Goal: Task Accomplishment & Management: Manage account settings

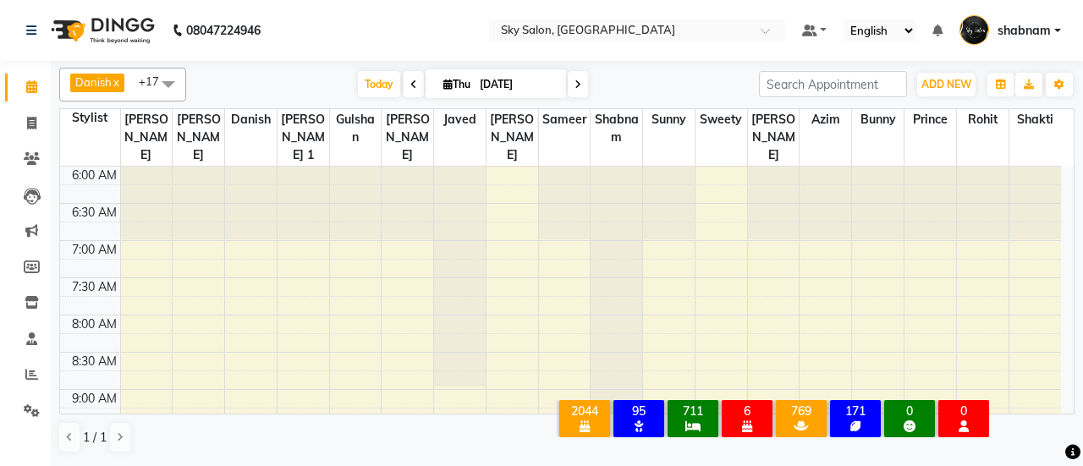
scroll to position [515, 0]
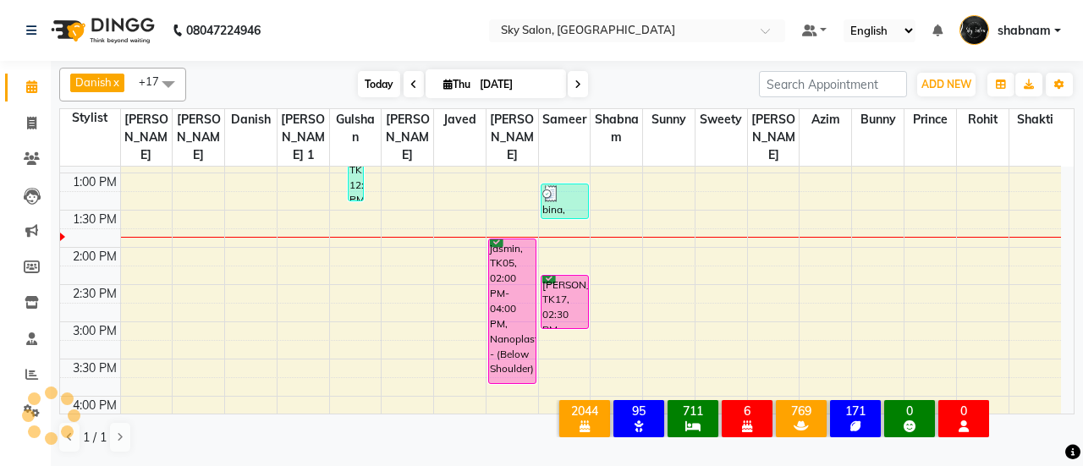
click at [369, 83] on span "Today" at bounding box center [379, 84] width 42 height 26
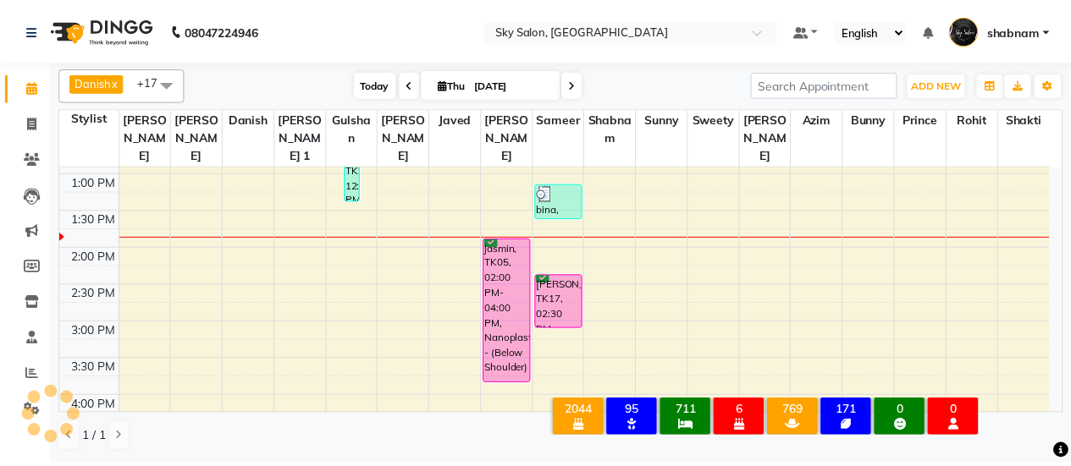
scroll to position [0, 0]
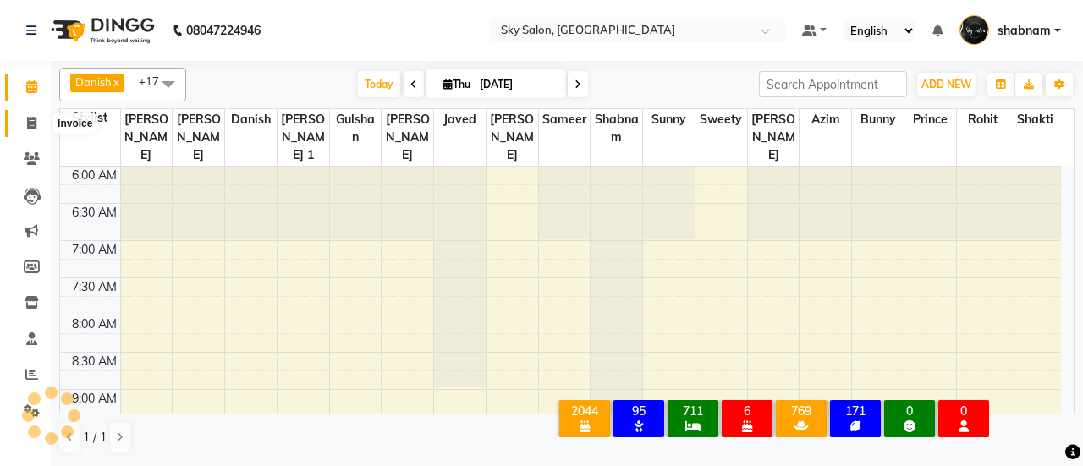
click at [38, 126] on span at bounding box center [32, 123] width 30 height 19
select select "service"
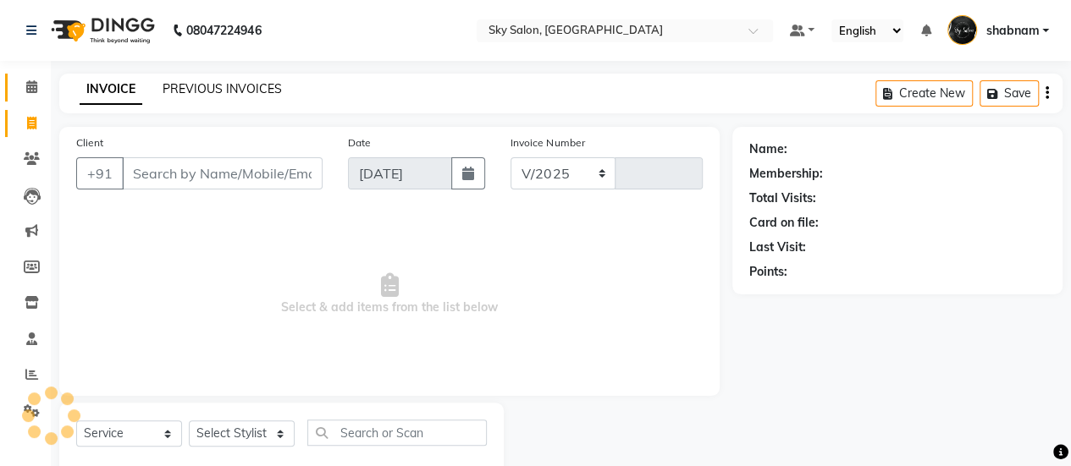
select select "3537"
type input "12755"
click at [191, 87] on link "PREVIOUS INVOICES" at bounding box center [222, 88] width 119 height 15
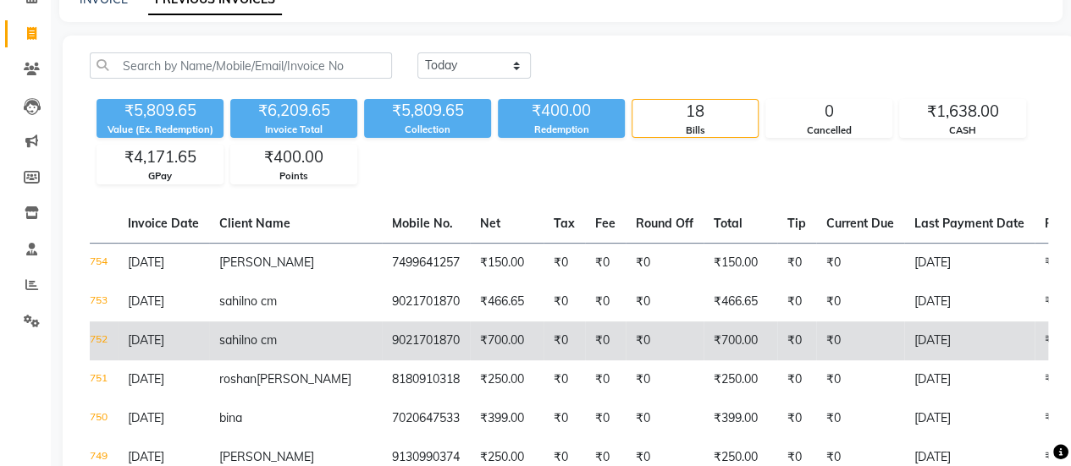
scroll to position [0, 74]
click at [625, 328] on td "₹0" at bounding box center [664, 341] width 78 height 39
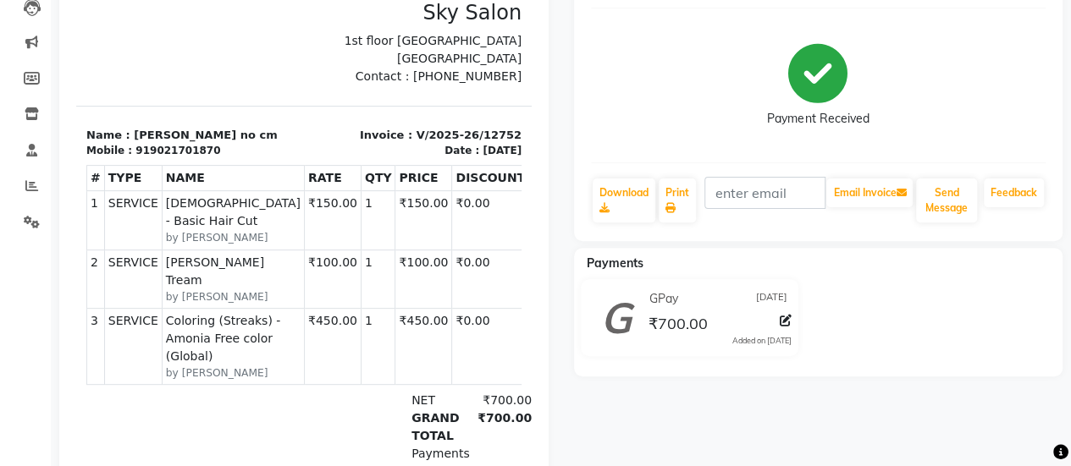
scroll to position [190, 0]
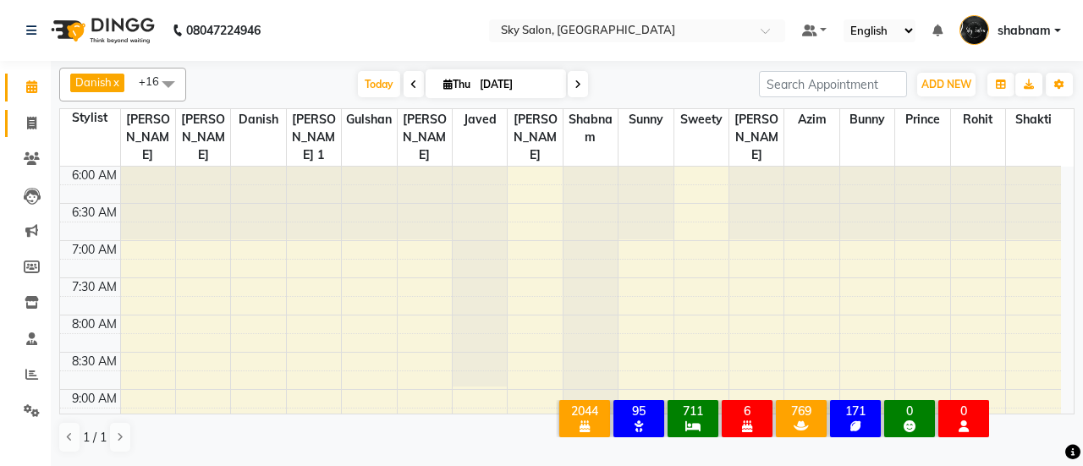
click at [42, 134] on li "Invoice" at bounding box center [25, 124] width 51 height 36
click at [42, 134] on link "Invoice" at bounding box center [25, 124] width 41 height 28
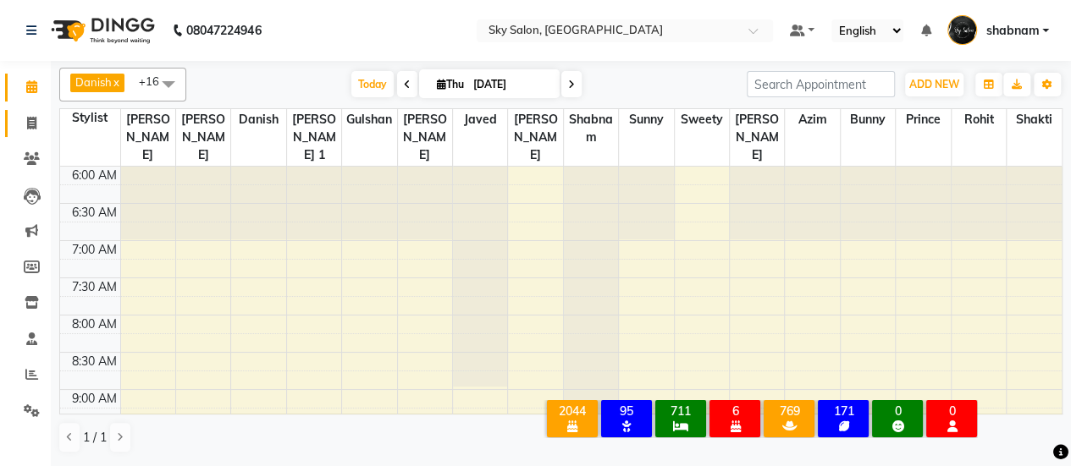
select select "3537"
select select "service"
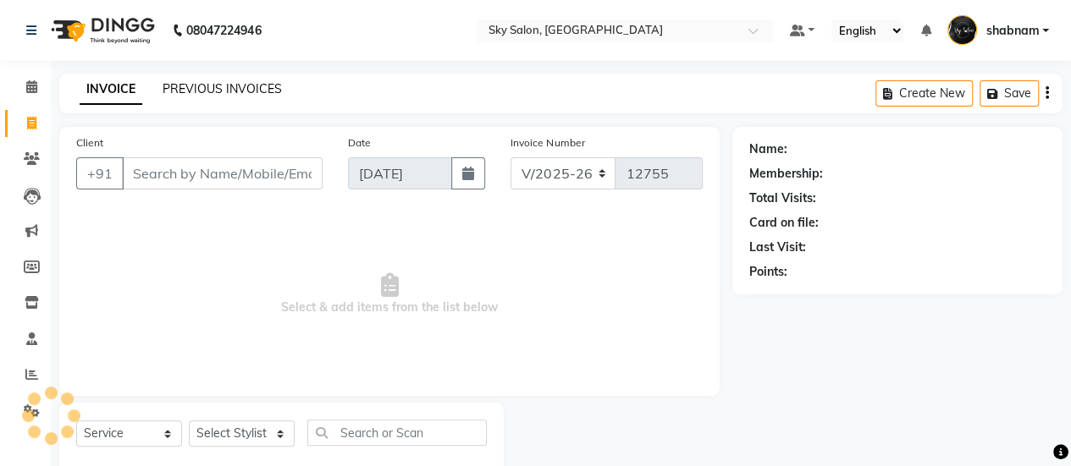
click at [201, 93] on link "PREVIOUS INVOICES" at bounding box center [222, 88] width 119 height 15
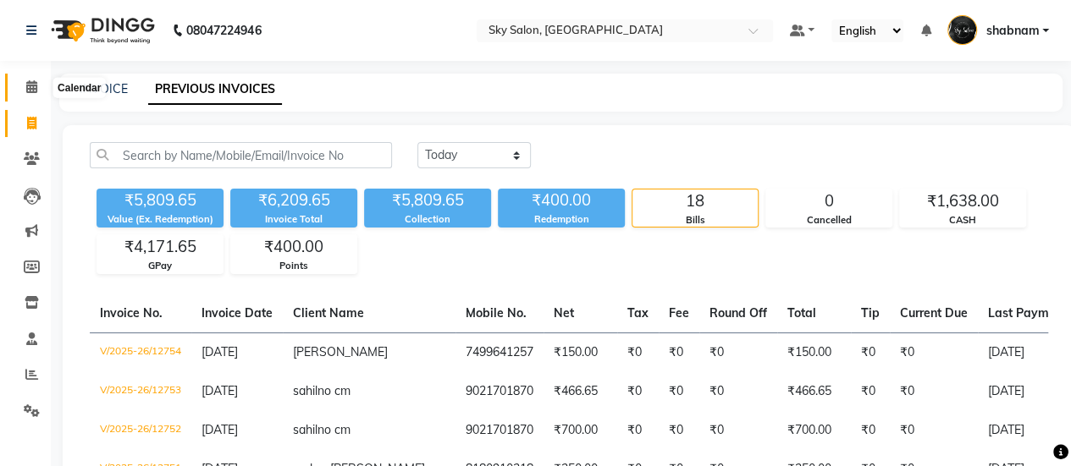
click at [34, 85] on icon at bounding box center [31, 86] width 11 height 13
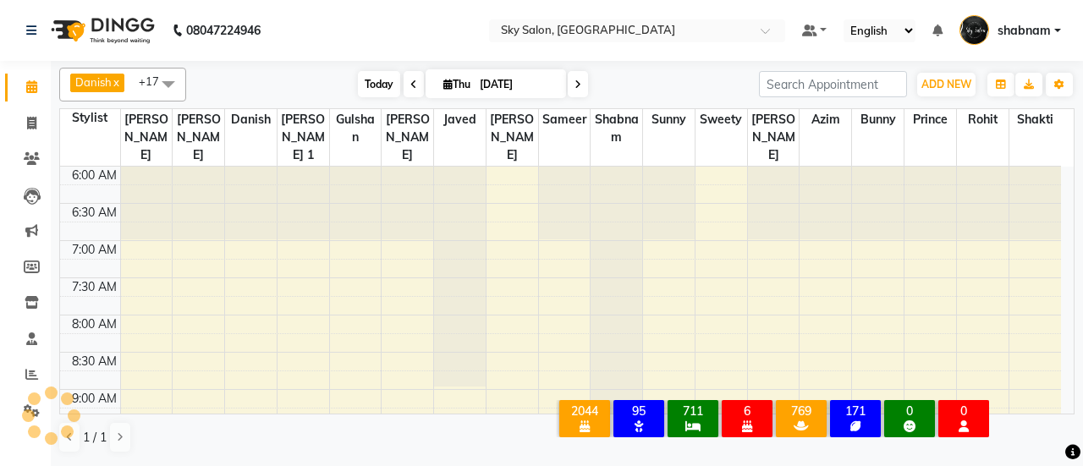
click at [369, 86] on span "Today" at bounding box center [379, 84] width 42 height 26
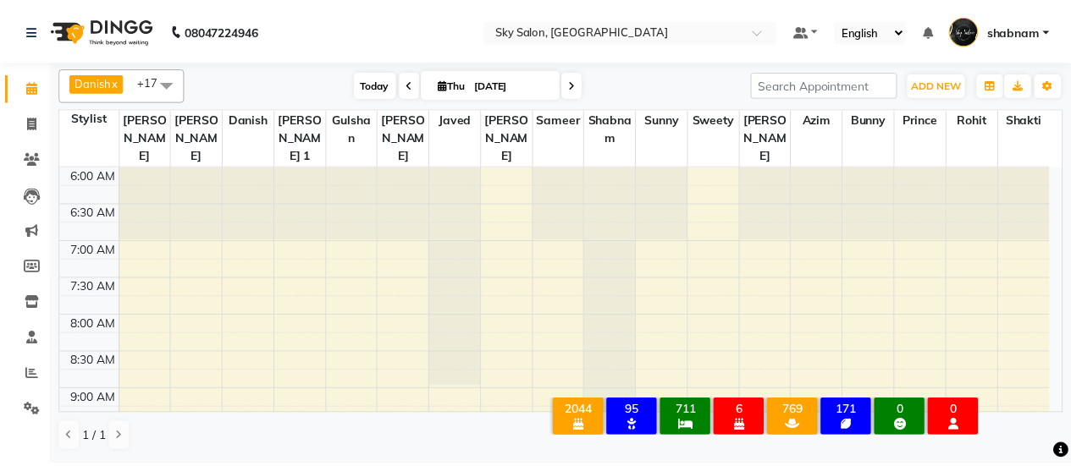
scroll to position [588, 0]
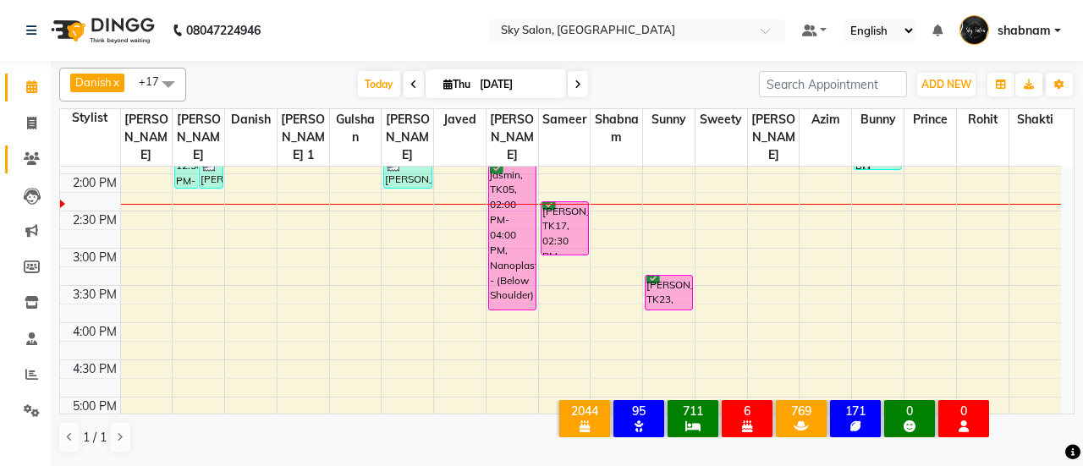
drag, startPoint x: 29, startPoint y: 174, endPoint x: 25, endPoint y: 157, distance: 17.3
click at [25, 157] on li "Clients" at bounding box center [25, 159] width 51 height 36
click at [25, 157] on icon at bounding box center [32, 158] width 16 height 13
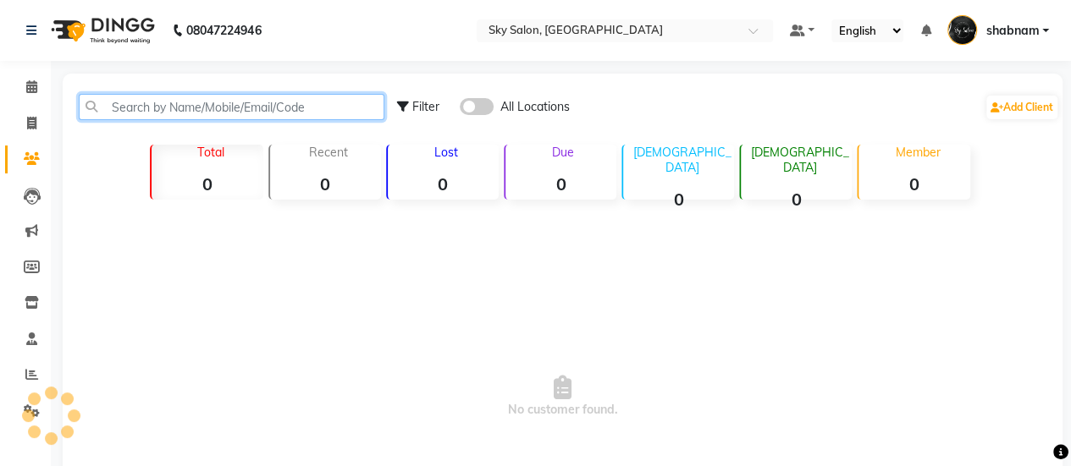
click at [266, 100] on input "text" at bounding box center [232, 107] width 306 height 26
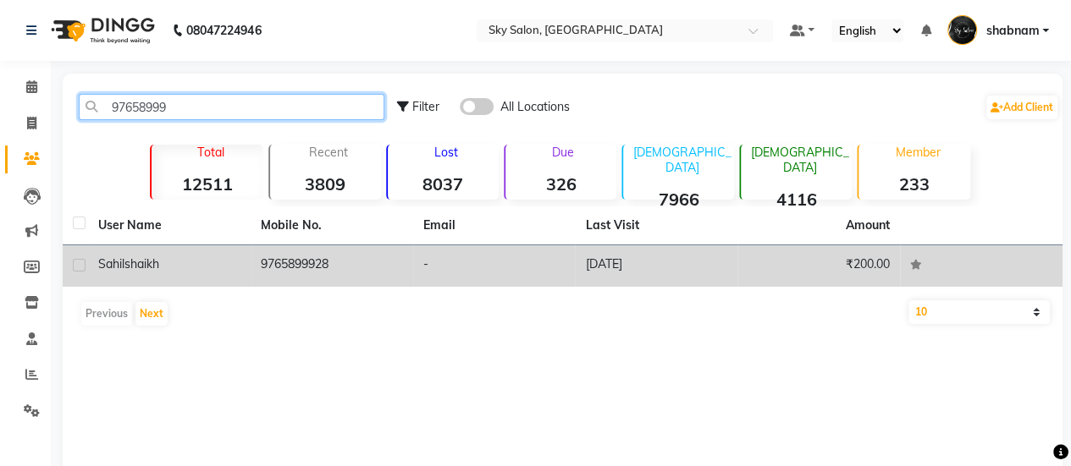
type input "97658999"
click at [394, 280] on td "9765899928" at bounding box center [332, 265] width 163 height 41
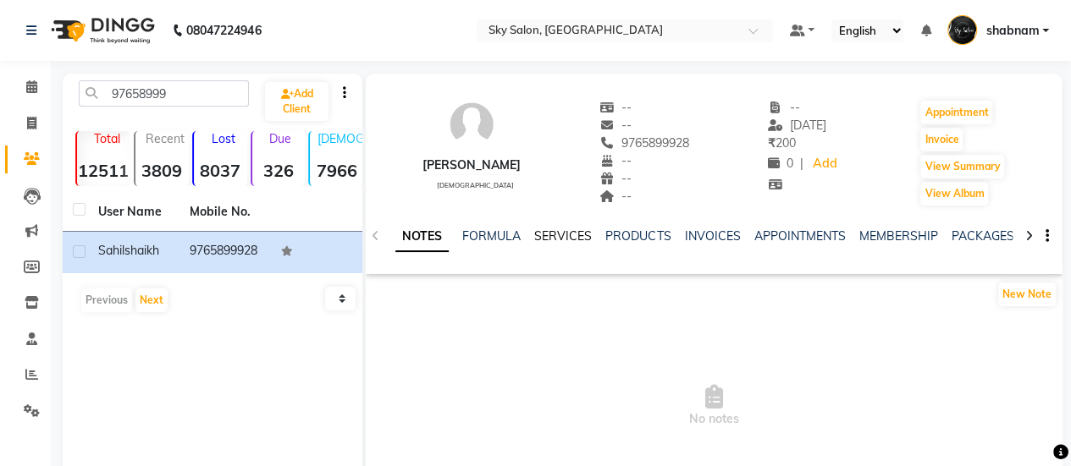
click at [554, 231] on link "SERVICES" at bounding box center [563, 236] width 58 height 15
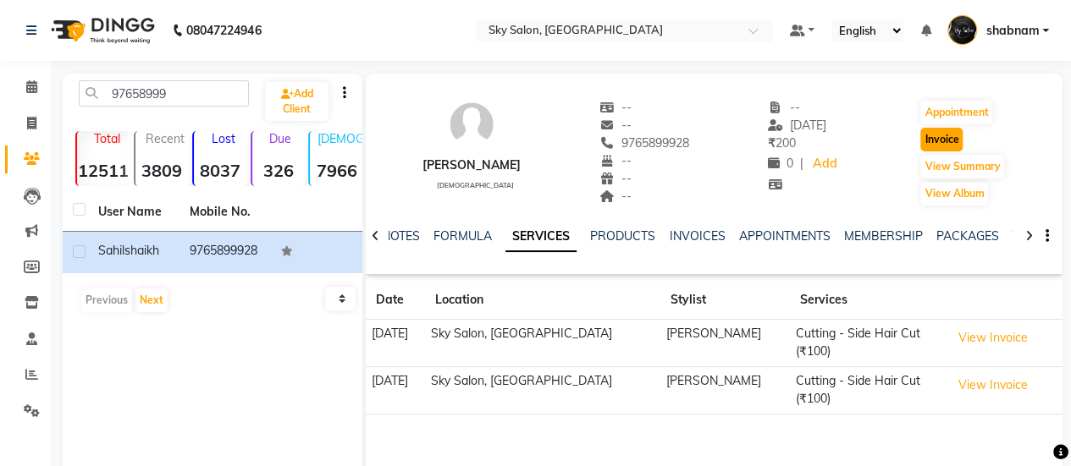
click at [947, 134] on button "Invoice" at bounding box center [941, 140] width 42 height 24
select select "3537"
select select "service"
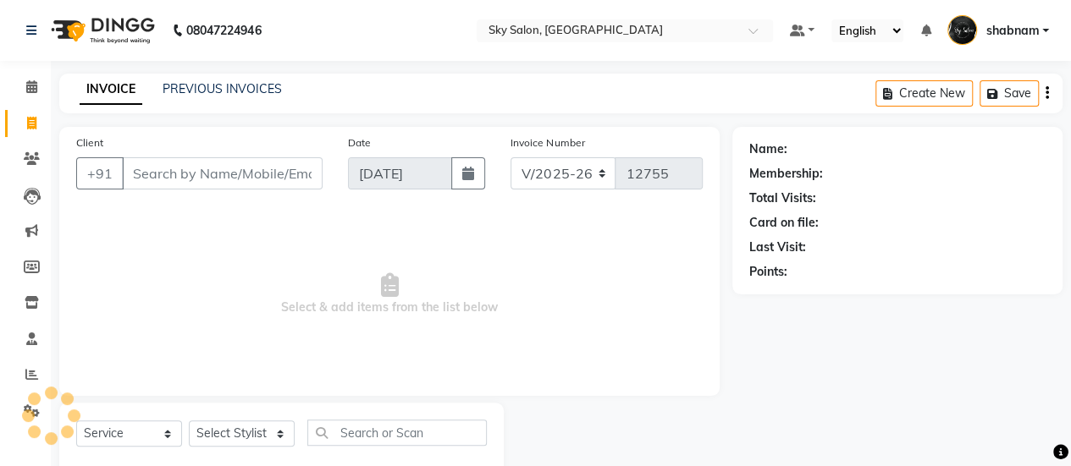
scroll to position [41, 0]
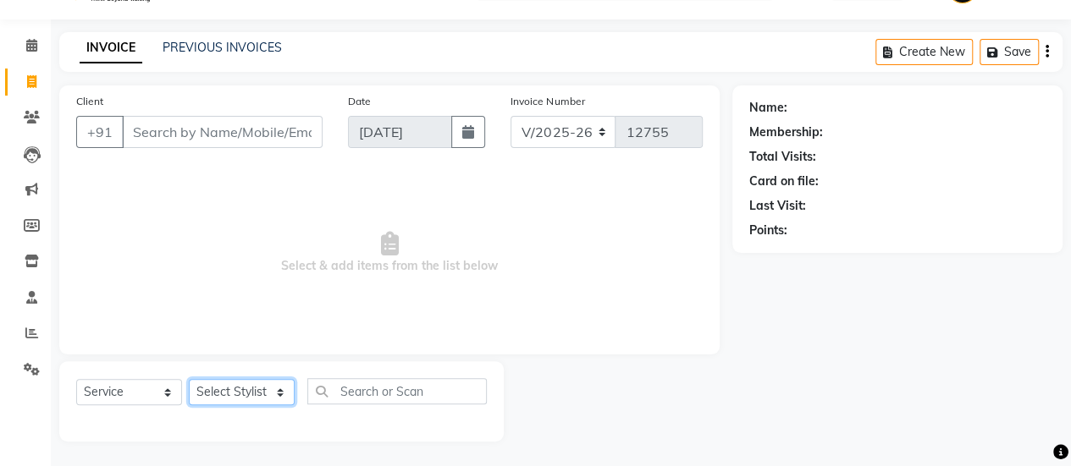
click at [248, 396] on select "Select Stylist" at bounding box center [242, 392] width 106 height 26
type input "9765899928"
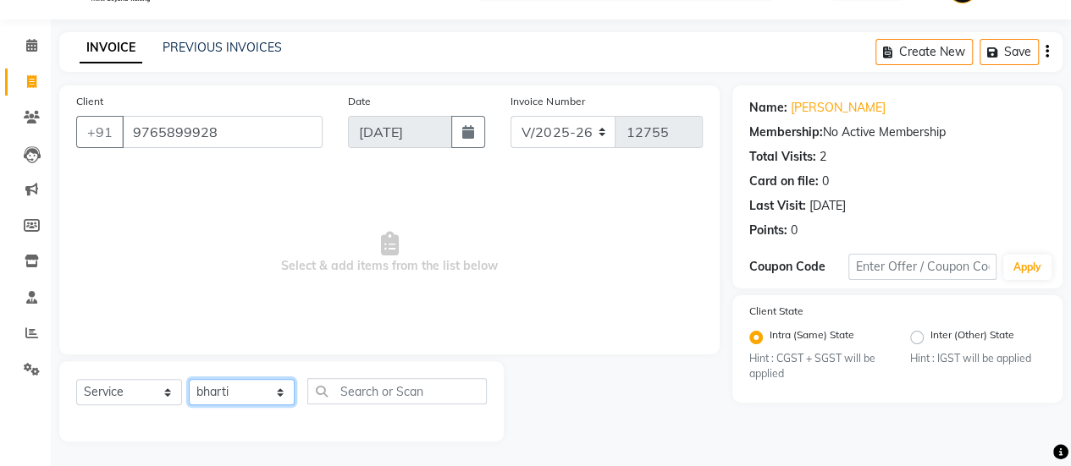
click at [248, 396] on select "Select Stylist afreen [PERSON_NAME] saha [PERSON_NAME] [PERSON_NAME] [PERSON_NA…" at bounding box center [242, 392] width 106 height 26
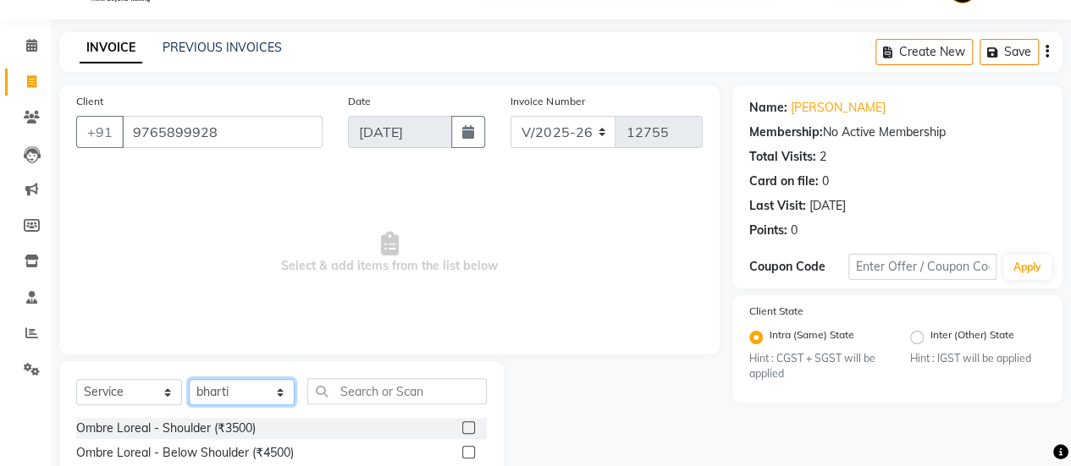
click at [248, 396] on select "Select Stylist afreen [PERSON_NAME] saha [PERSON_NAME] [PERSON_NAME] [PERSON_NA…" at bounding box center [242, 392] width 106 height 26
select select "90727"
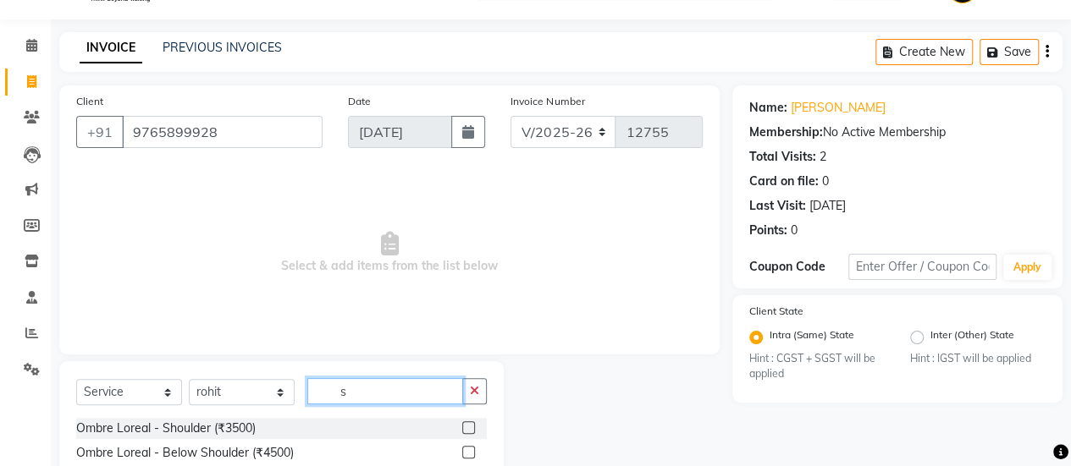
click at [401, 388] on input "s" at bounding box center [385, 391] width 156 height 26
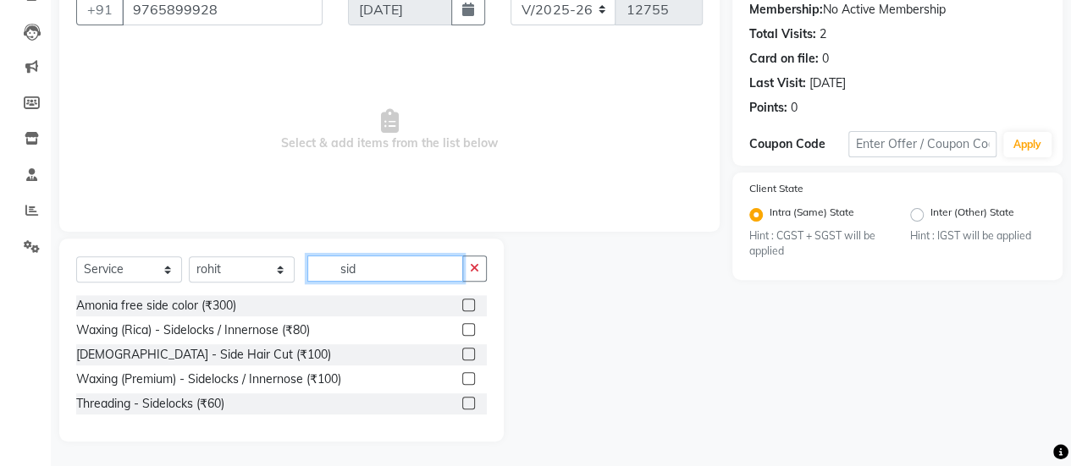
type input "sid"
click at [466, 348] on label at bounding box center [468, 354] width 13 height 13
click at [466, 350] on input "checkbox" at bounding box center [467, 355] width 11 height 11
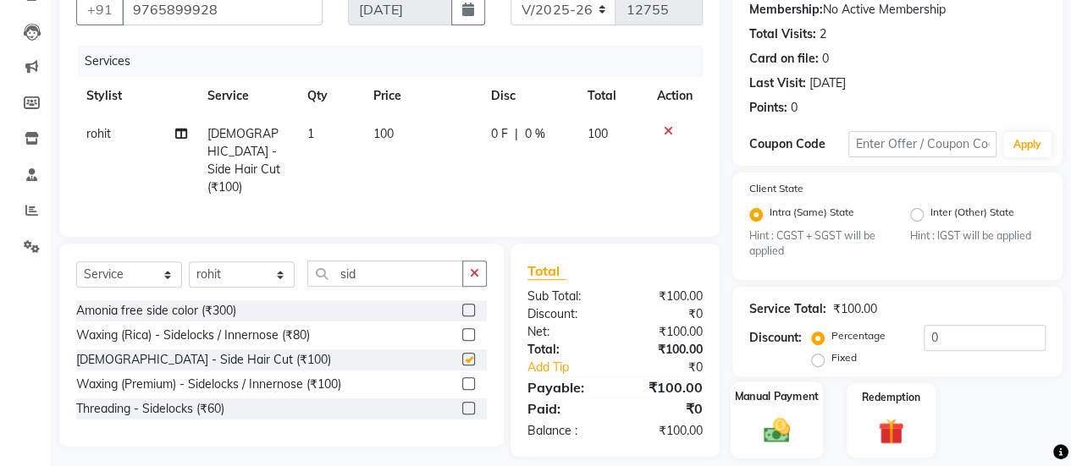
checkbox input "false"
click at [807, 448] on div "Manual Payment" at bounding box center [776, 421] width 92 height 77
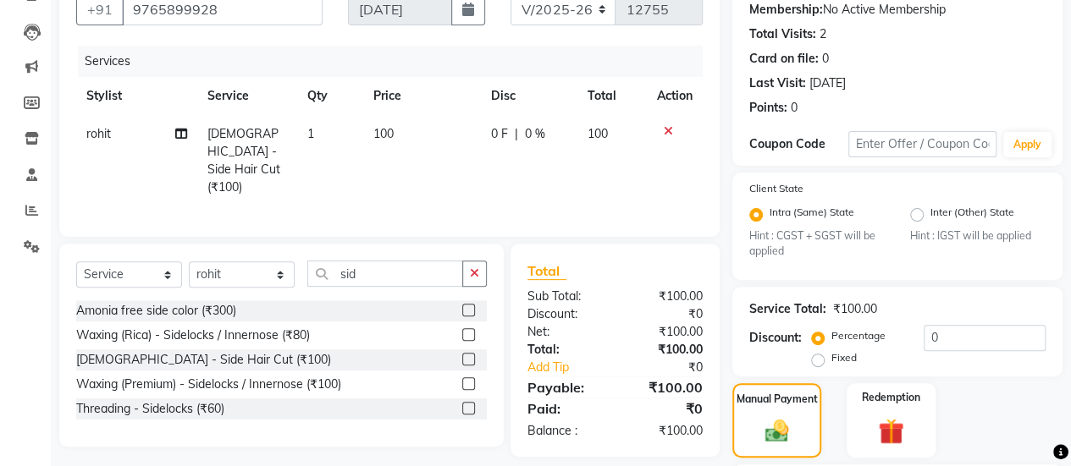
scroll to position [304, 0]
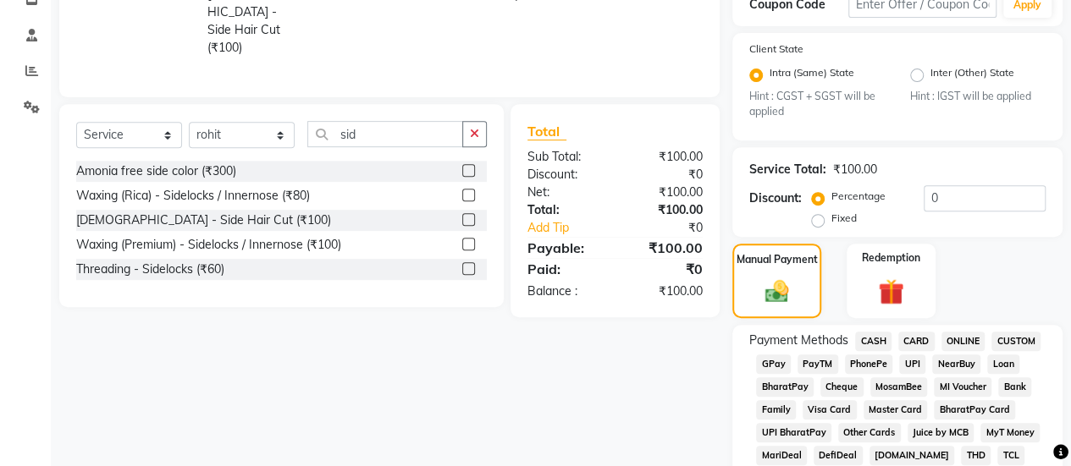
click at [859, 340] on span "CASH" at bounding box center [873, 341] width 36 height 19
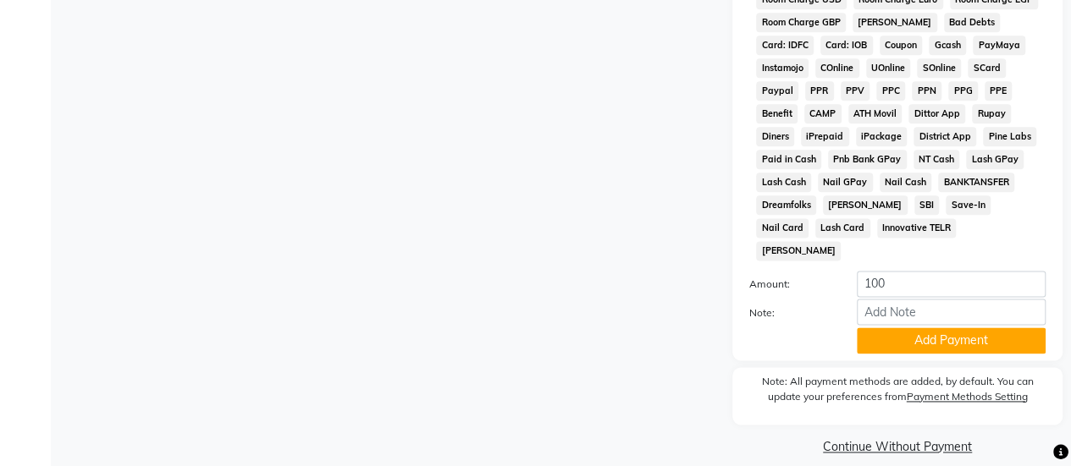
click at [859, 340] on div "Payment Methods CASH CARD ONLINE CUSTOM GPay PayTM PhonePe UPI NearBuy Loan Bha…" at bounding box center [897, 0] width 330 height 720
click at [866, 336] on div "Payment Methods CASH CARD ONLINE CUSTOM GPay PayTM PhonePe UPI NearBuy Loan Bha…" at bounding box center [897, 0] width 330 height 720
click at [875, 329] on button "Add Payment" at bounding box center [951, 341] width 189 height 26
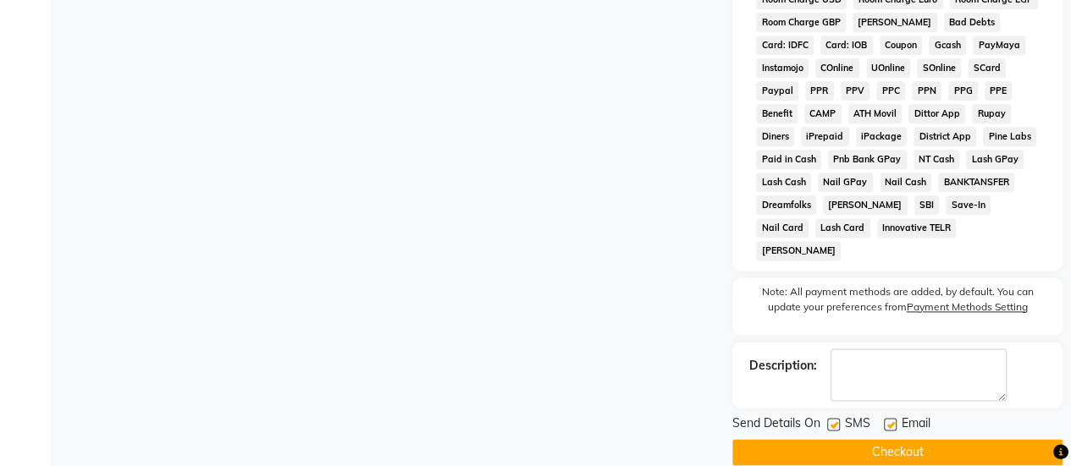
click at [836, 418] on label at bounding box center [833, 424] width 13 height 13
click at [836, 420] on input "checkbox" at bounding box center [832, 425] width 11 height 11
checkbox input "false"
click at [838, 439] on button "Checkout" at bounding box center [897, 452] width 330 height 26
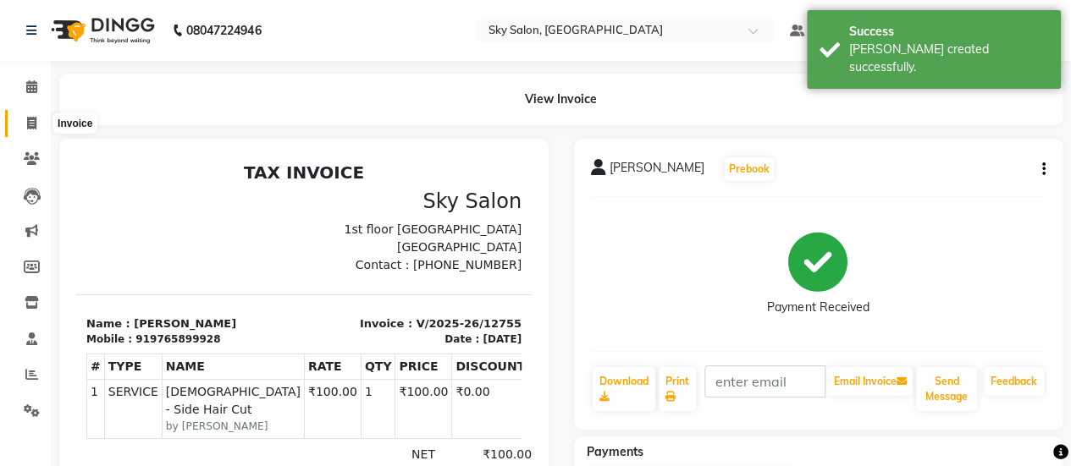
click at [39, 131] on span at bounding box center [32, 123] width 30 height 19
select select "service"
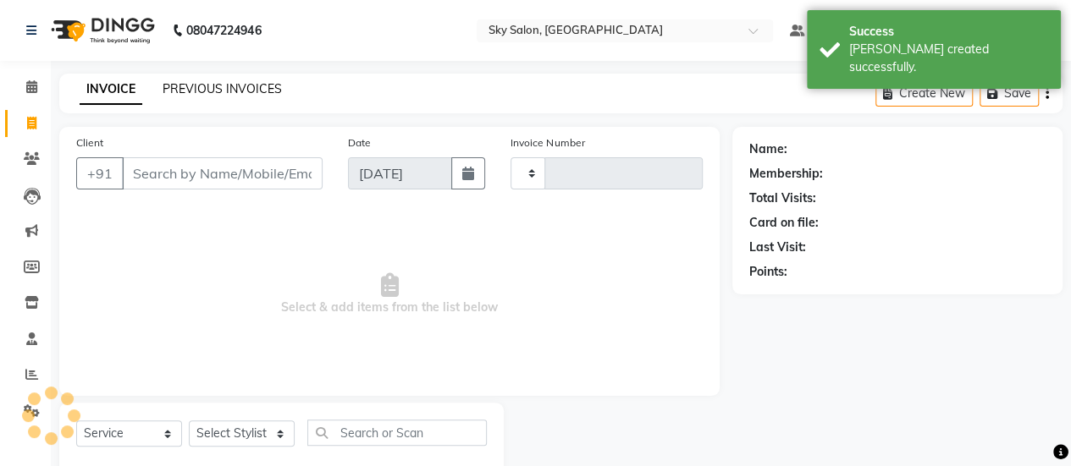
scroll to position [41, 0]
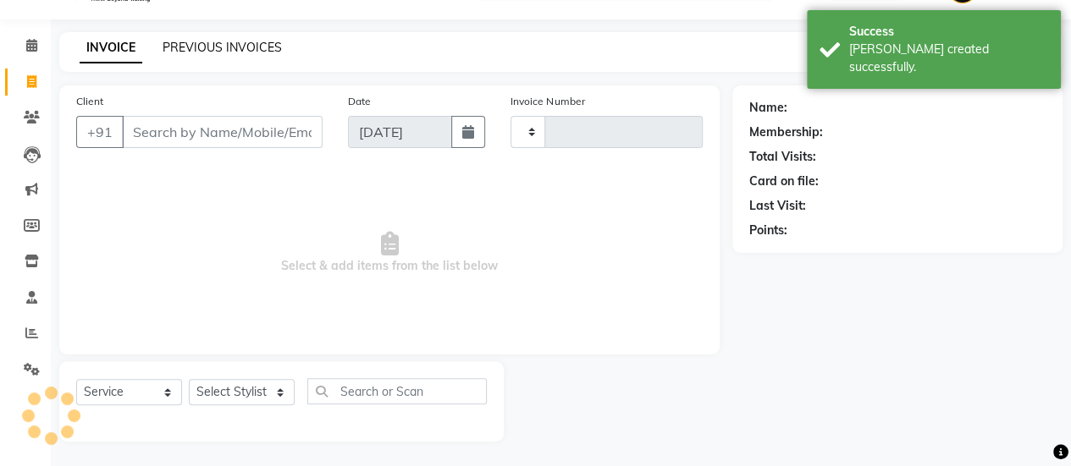
click at [212, 49] on link "PREVIOUS INVOICES" at bounding box center [222, 47] width 119 height 15
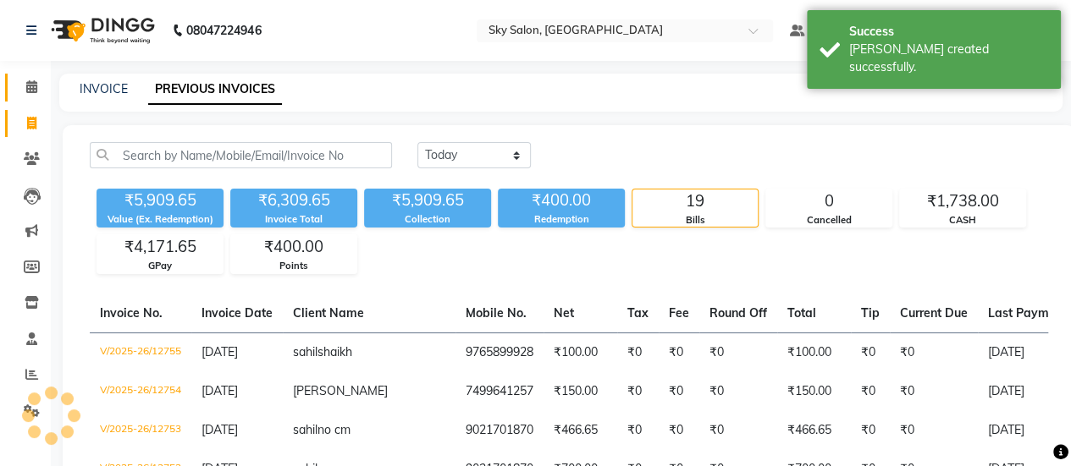
click at [29, 98] on link "Calendar" at bounding box center [25, 88] width 41 height 28
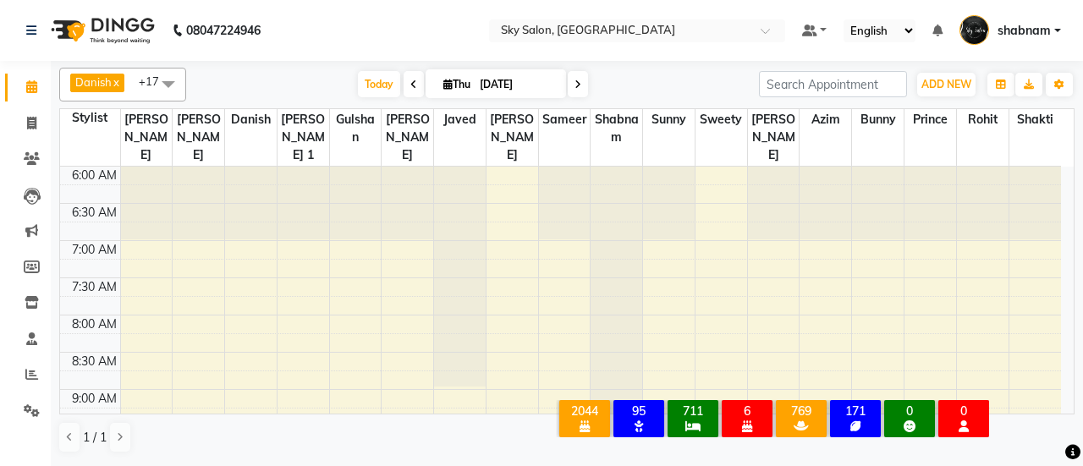
scroll to position [19, 0]
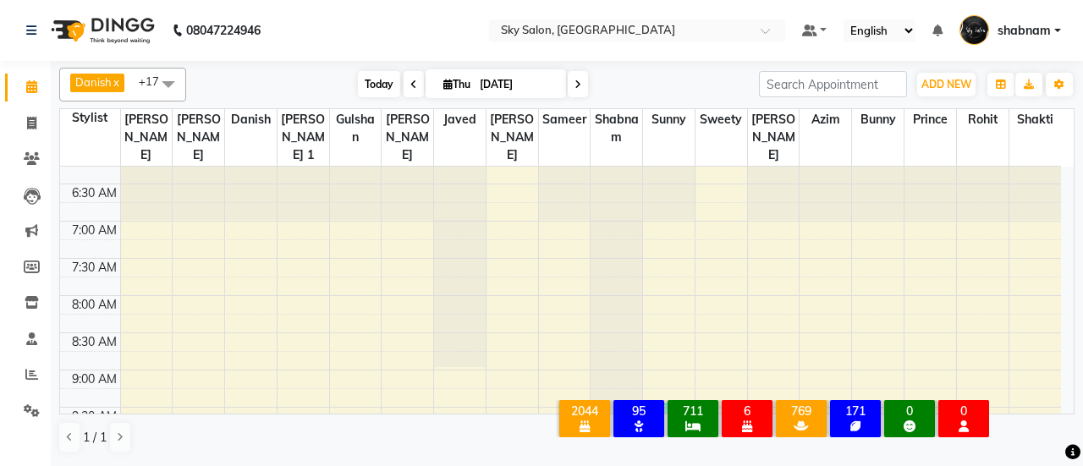
click at [391, 80] on span "Today" at bounding box center [379, 84] width 42 height 26
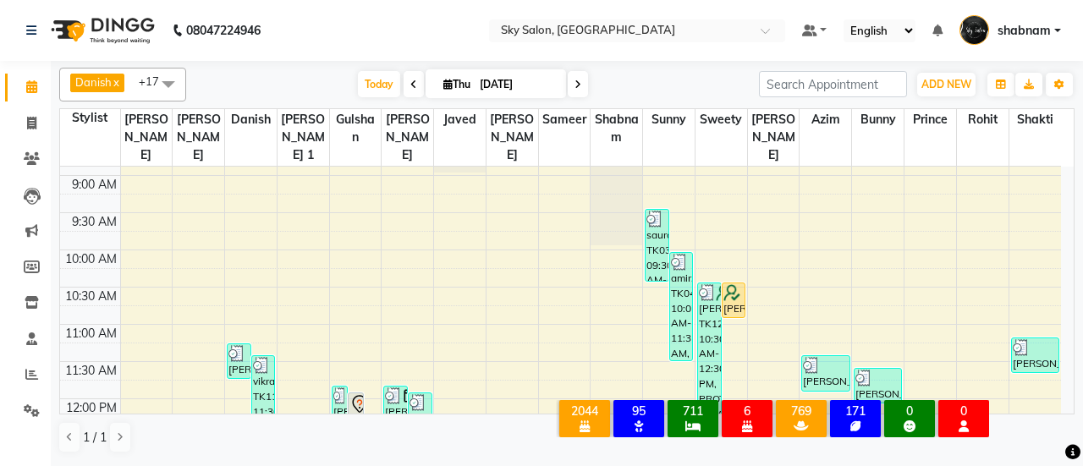
scroll to position [213, 0]
click at [14, 118] on link "Invoice" at bounding box center [25, 124] width 41 height 28
select select "service"
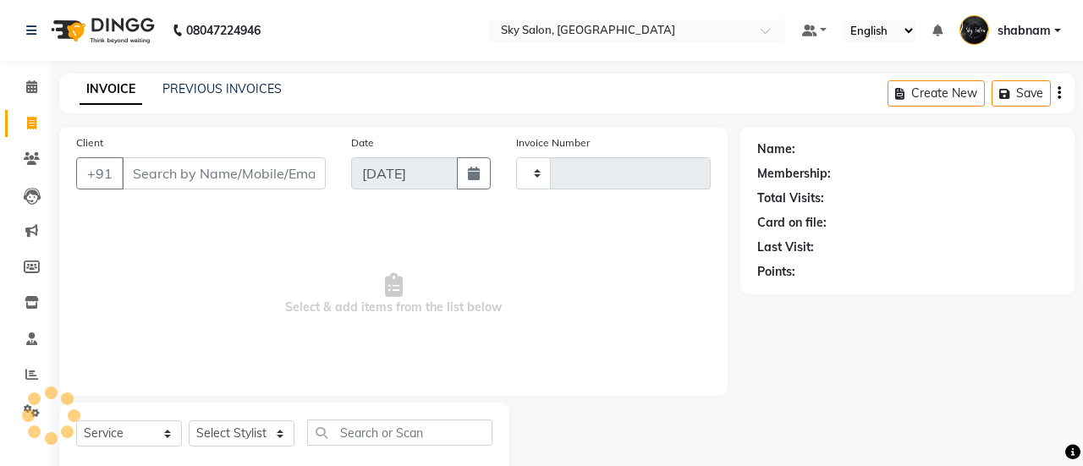
type input "12756"
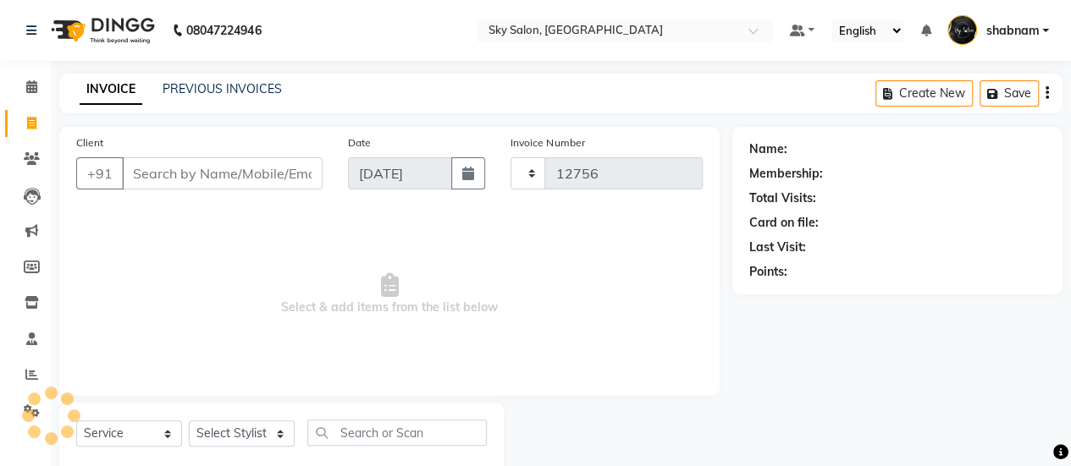
select select "3537"
click at [240, 93] on link "PREVIOUS INVOICES" at bounding box center [222, 88] width 119 height 15
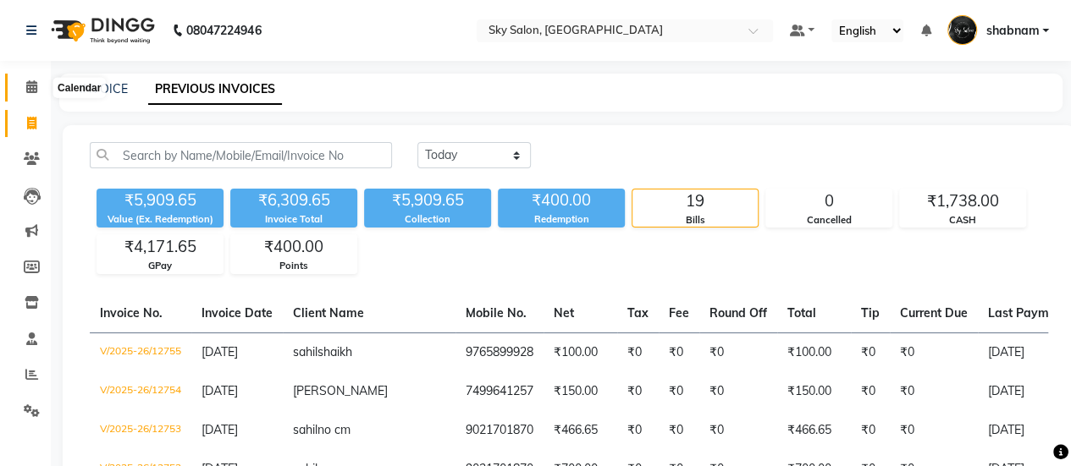
click at [27, 87] on icon at bounding box center [31, 86] width 11 height 13
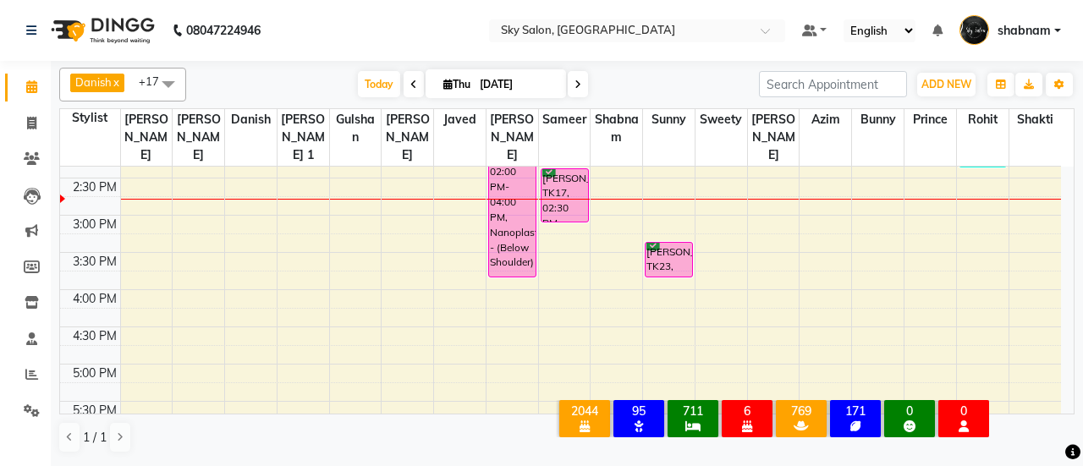
scroll to position [620, 0]
click at [446, 209] on div "6:00 AM 6:30 AM 7:00 AM 7:30 AM 8:00 AM 8:30 AM 9:00 AM 9:30 AM 10:00 AM 10:30 …" at bounding box center [560, 217] width 1001 height 1340
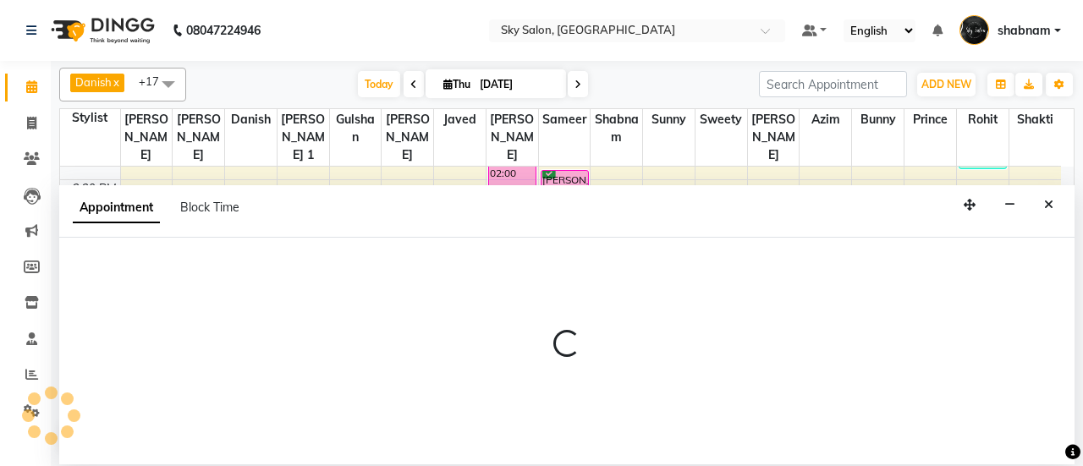
select select "16688"
select select "tentative"
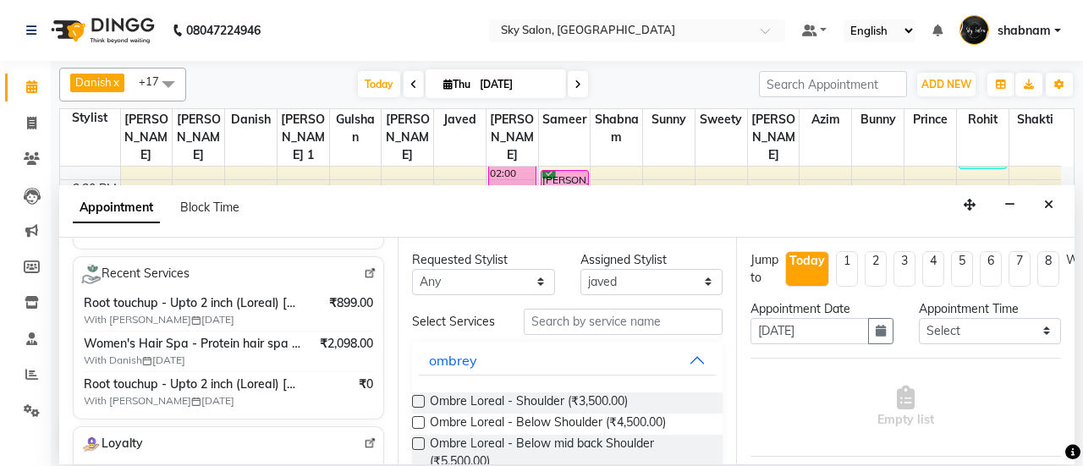
scroll to position [323, 0]
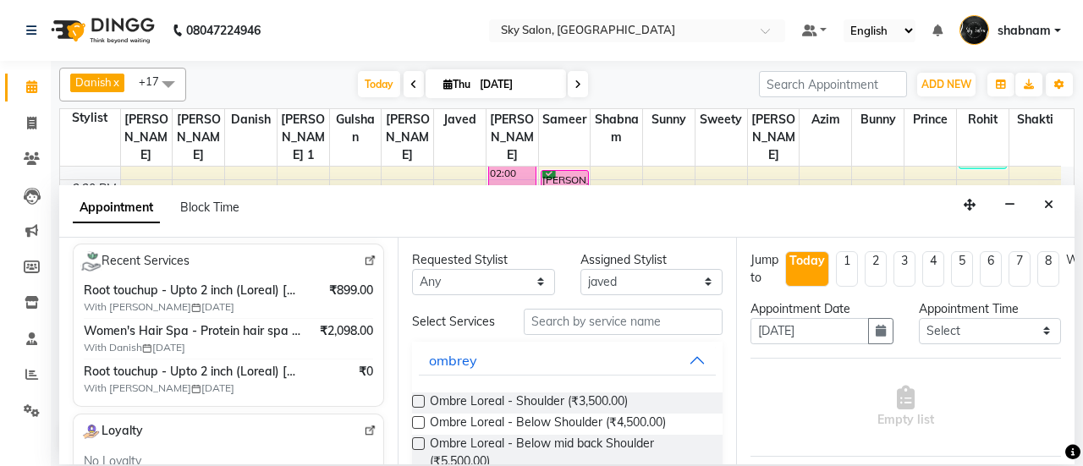
type input "9545374575"
click at [559, 312] on input "text" at bounding box center [623, 322] width 199 height 26
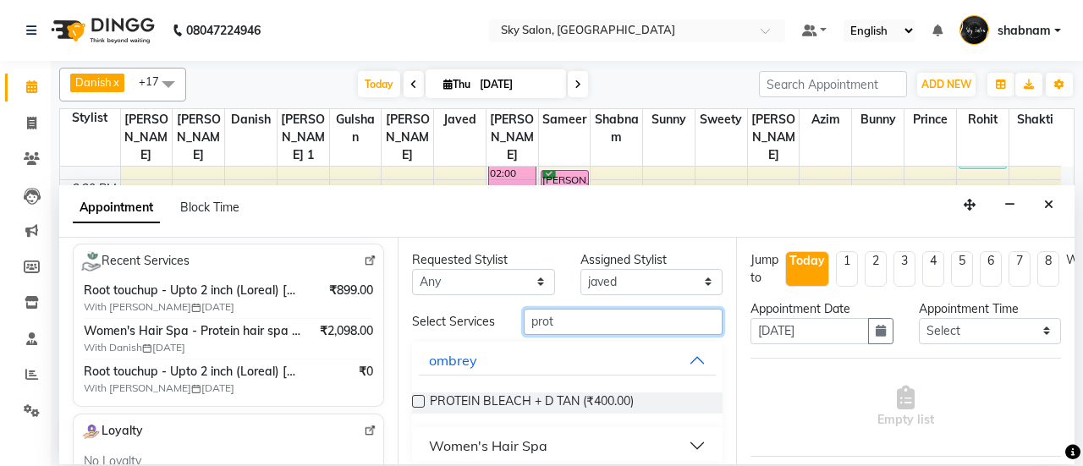
scroll to position [49, 0]
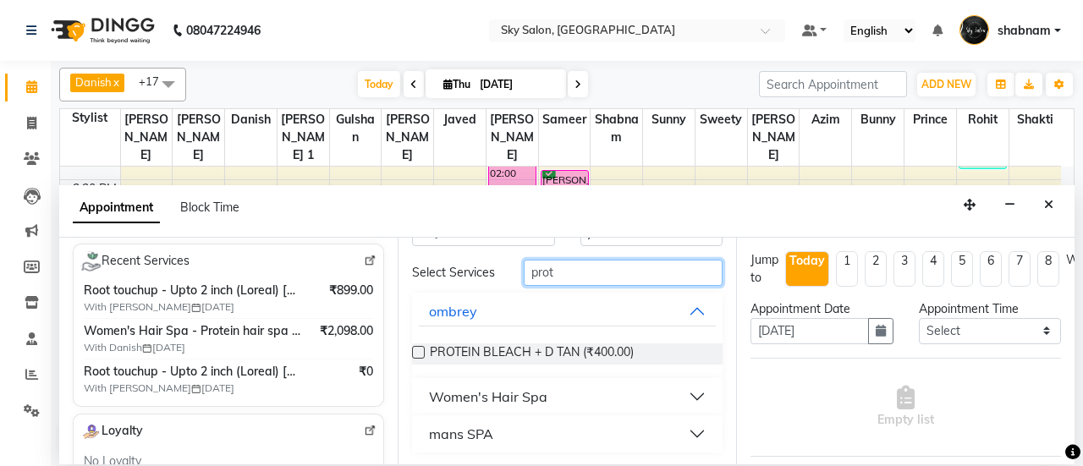
type input "prot"
click at [480, 382] on button "Women's Hair Spa" at bounding box center [567, 397] width 297 height 30
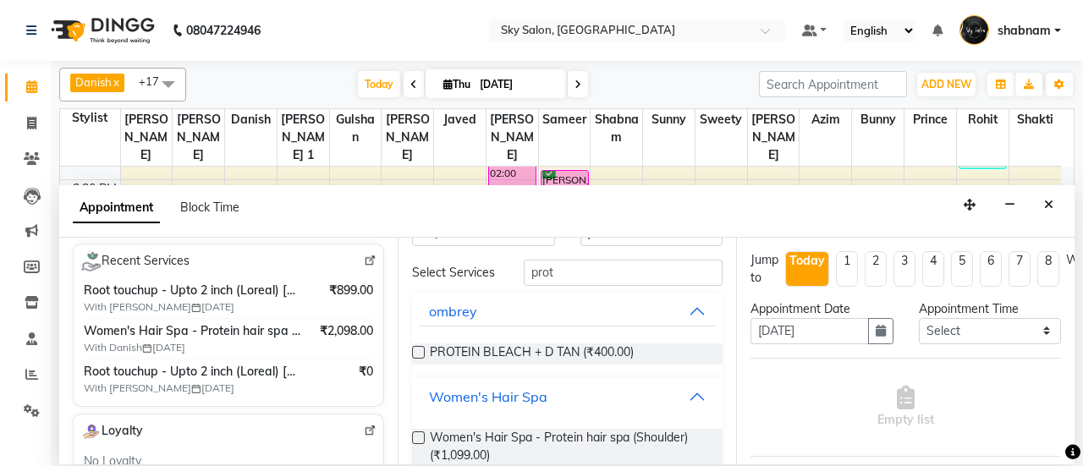
scroll to position [178, 0]
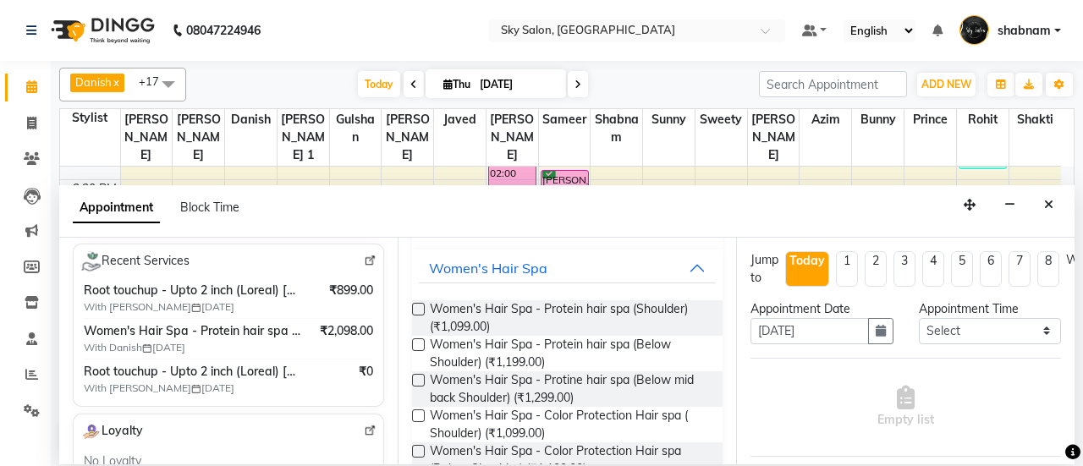
click at [418, 343] on label at bounding box center [418, 345] width 13 height 13
click at [418, 343] on input "checkbox" at bounding box center [417, 346] width 11 height 11
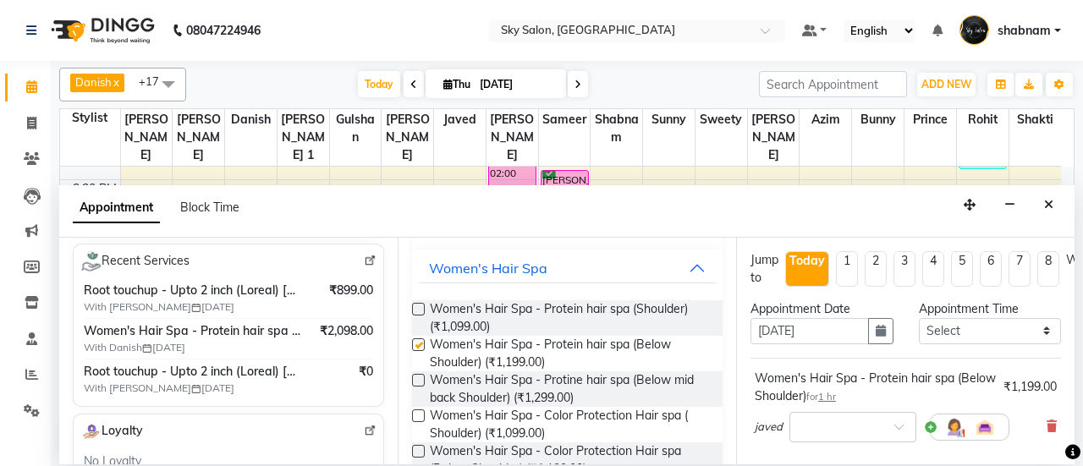
checkbox input "false"
click at [977, 334] on select "Select 07:00 AM 07:30 AM 08:00 AM 08:30 AM 09:00 AM 09:30 AM 10:00 AM 10:30 AM …" at bounding box center [990, 331] width 143 height 26
select select "930"
click at [919, 318] on select "Select 07:00 AM 07:30 AM 08:00 AM 08:30 AM 09:00 AM 09:30 AM 10:00 AM 10:30 AM …" at bounding box center [990, 331] width 143 height 26
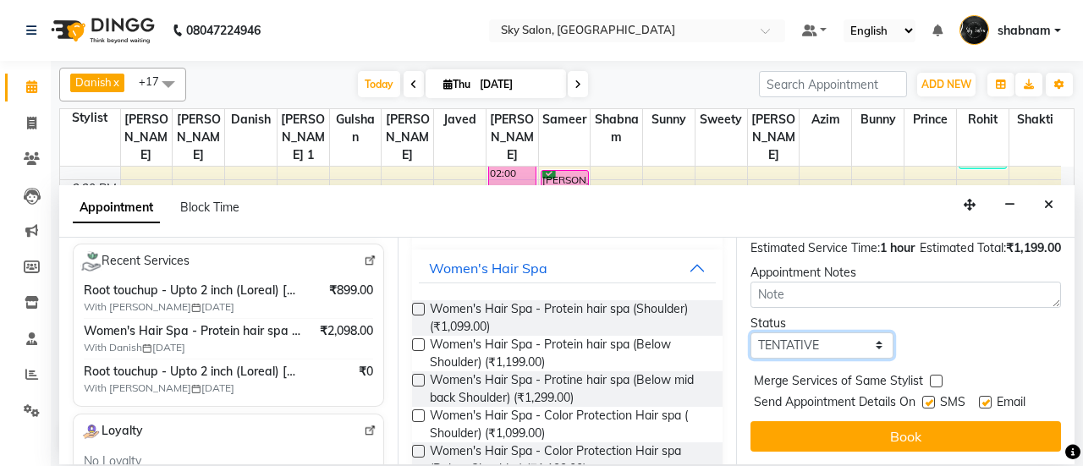
click at [811, 333] on select "Select TENTATIVE CONFIRM CHECK-IN UPCOMING" at bounding box center [822, 346] width 143 height 26
select select "confirm booking"
click at [751, 333] on select "Select TENTATIVE CONFIRM CHECK-IN UPCOMING" at bounding box center [822, 346] width 143 height 26
click at [924, 396] on label at bounding box center [929, 402] width 13 height 13
click at [924, 399] on input "checkbox" at bounding box center [928, 404] width 11 height 11
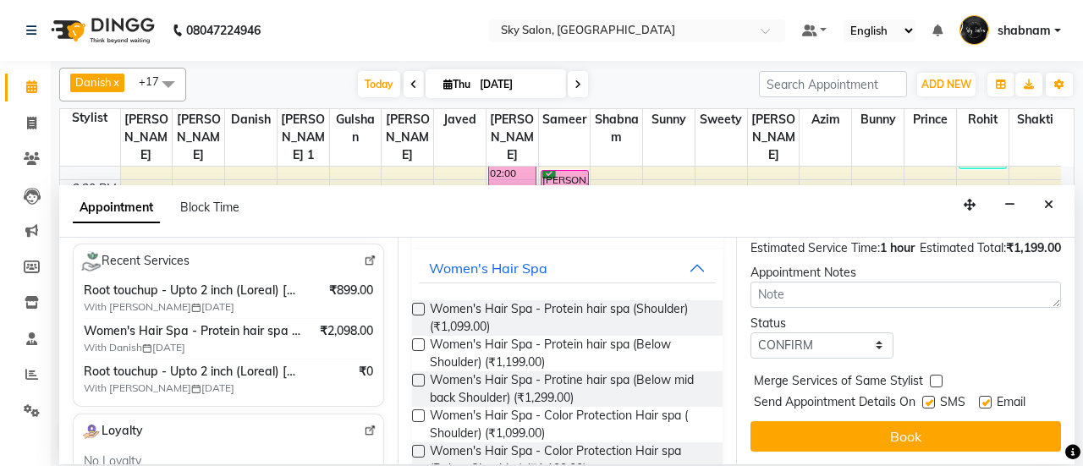
checkbox input "false"
click at [982, 396] on label at bounding box center [985, 402] width 13 height 13
click at [982, 399] on input "checkbox" at bounding box center [984, 404] width 11 height 11
checkbox input "false"
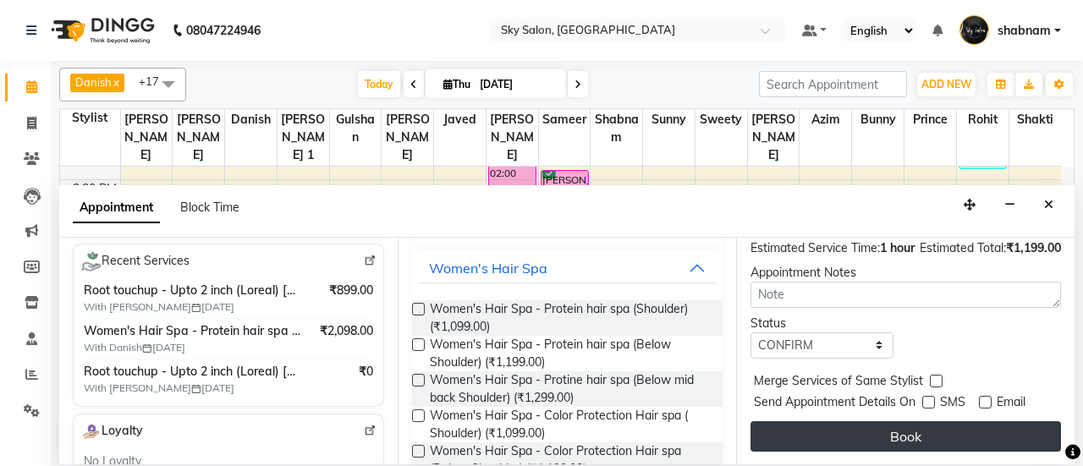
click at [981, 421] on button "Book" at bounding box center [906, 436] width 311 height 30
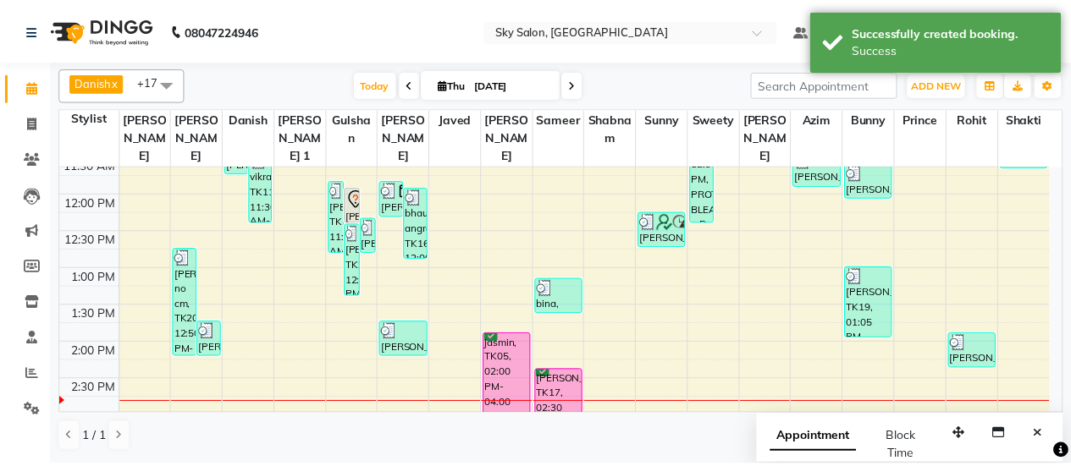
scroll to position [421, 0]
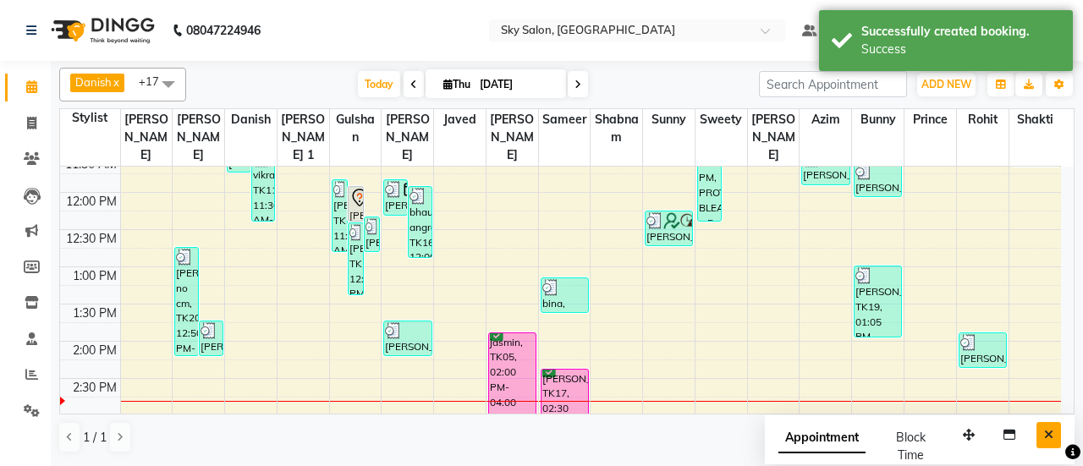
click at [1038, 438] on button "Close" at bounding box center [1049, 435] width 25 height 26
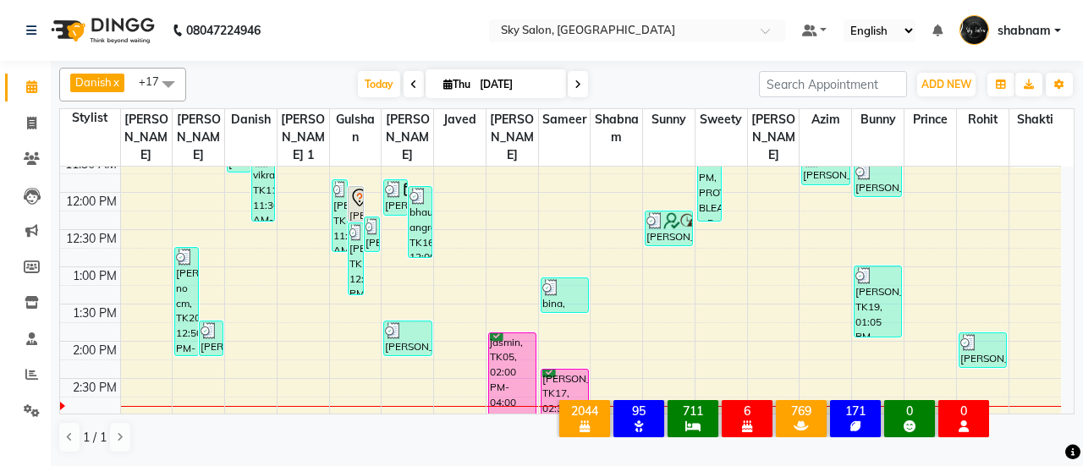
click at [36, 97] on link "Calendar" at bounding box center [25, 88] width 41 height 28
click at [24, 167] on span at bounding box center [32, 159] width 30 height 19
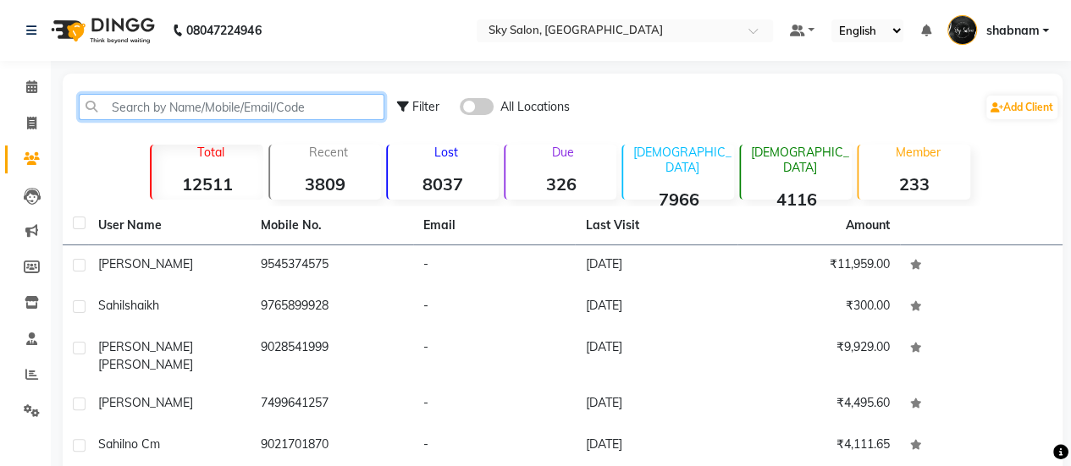
click at [103, 104] on input "text" at bounding box center [232, 107] width 306 height 26
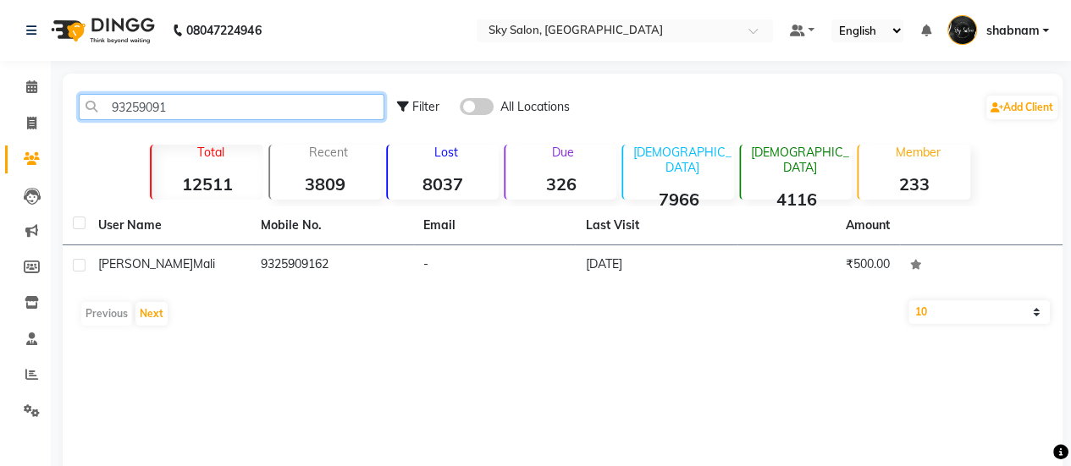
type input "93259091"
click at [317, 243] on th "Mobile No." at bounding box center [332, 226] width 163 height 39
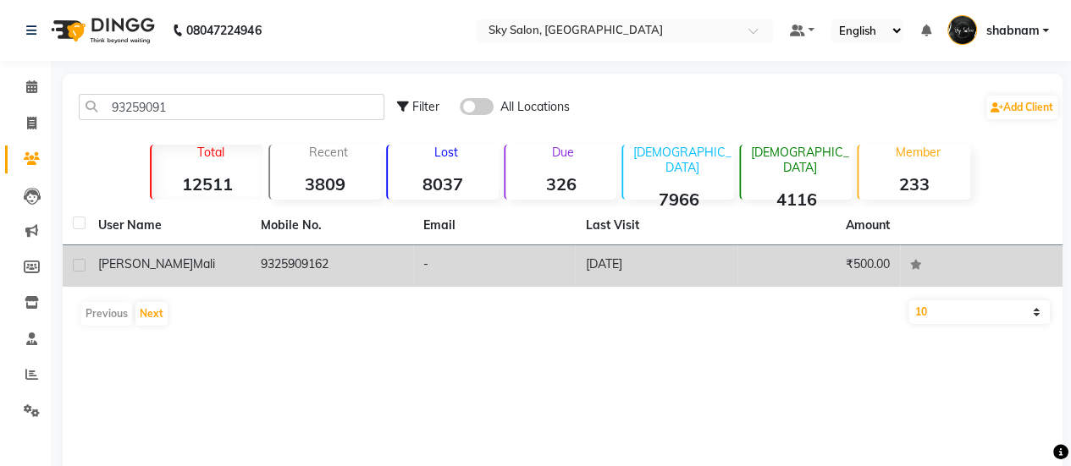
click at [346, 264] on td "9325909162" at bounding box center [332, 265] width 163 height 41
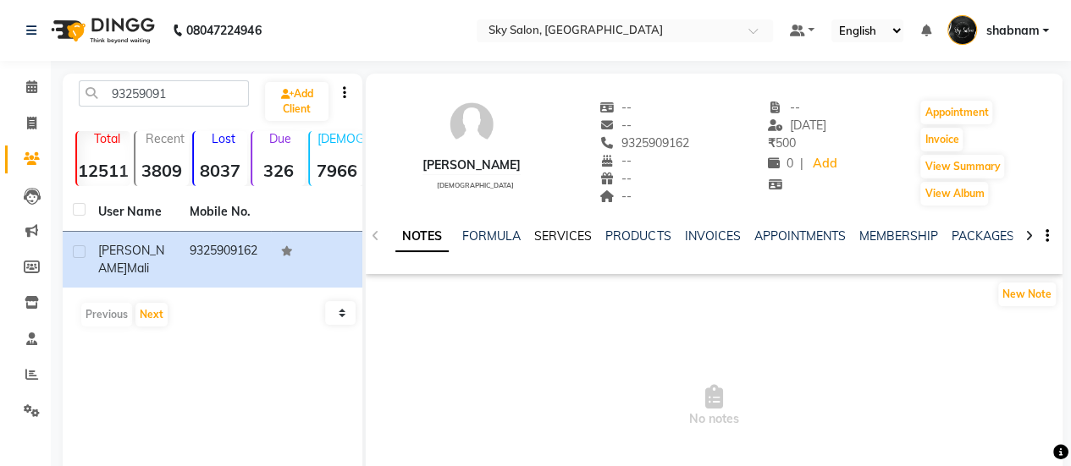
click at [569, 234] on link "SERVICES" at bounding box center [563, 236] width 58 height 15
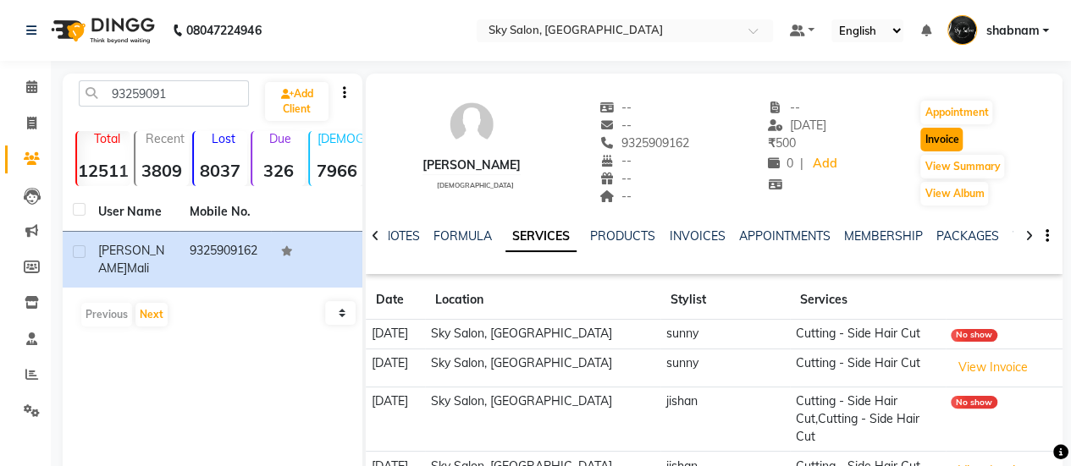
click at [931, 140] on button "Invoice" at bounding box center [941, 140] width 42 height 24
select select "service"
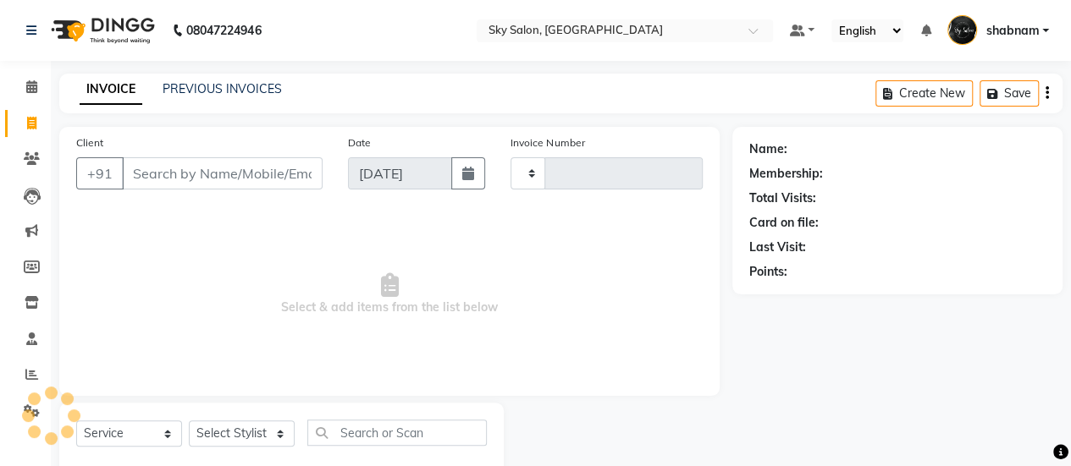
type input "12756"
select select "3537"
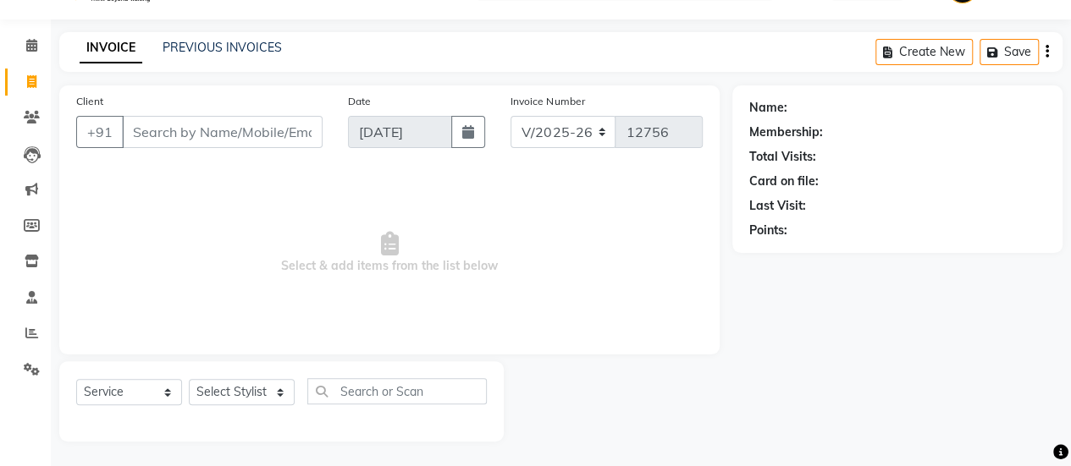
click at [234, 405] on div "Select Service Product Membership Package Voucher Prepaid Gift Card Select Styl…" at bounding box center [281, 398] width 410 height 40
type input "9325909162"
click at [240, 397] on select "Select Stylist afreen [PERSON_NAME] saha [PERSON_NAME] [PERSON_NAME] [PERSON_NA…" at bounding box center [242, 392] width 106 height 26
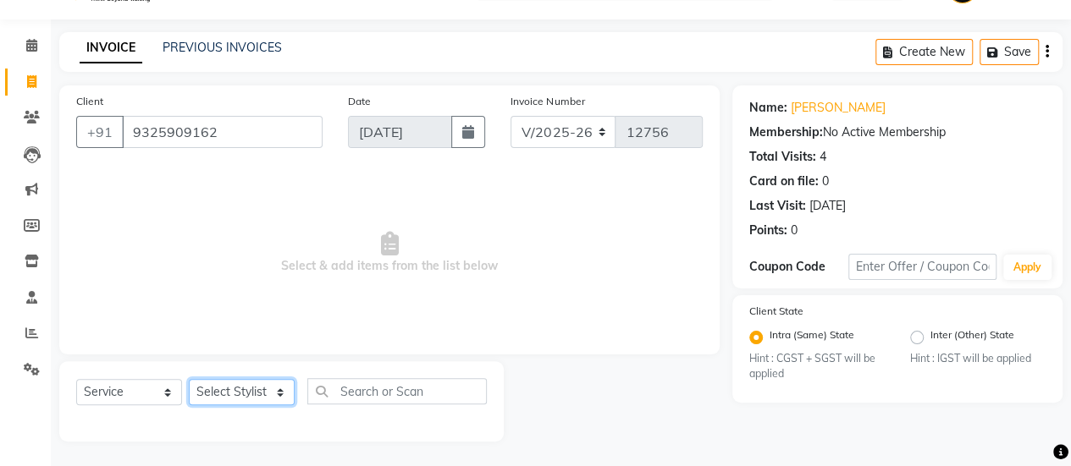
select select "84591"
click at [189, 379] on select "Select Stylist afreen [PERSON_NAME] saha [PERSON_NAME] [PERSON_NAME] [PERSON_NA…" at bounding box center [242, 392] width 106 height 26
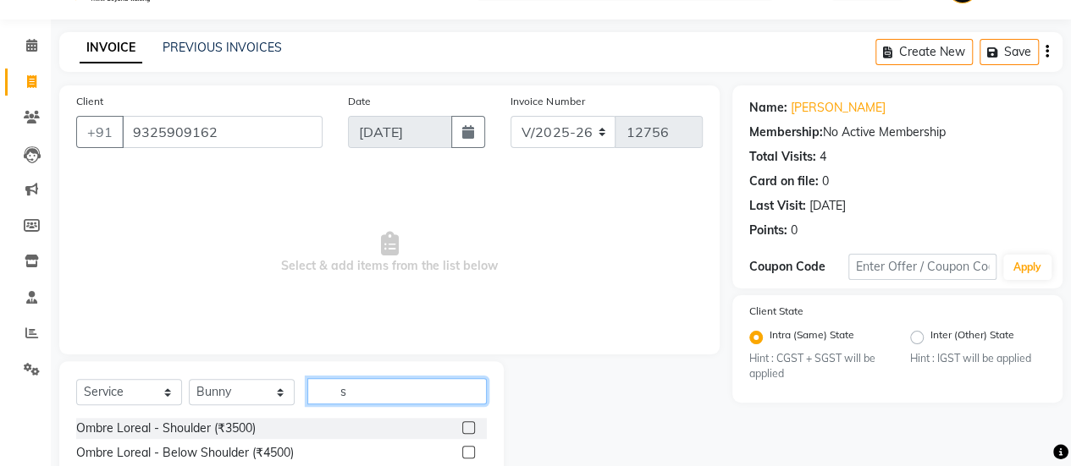
click at [436, 382] on input "s" at bounding box center [396, 391] width 179 height 26
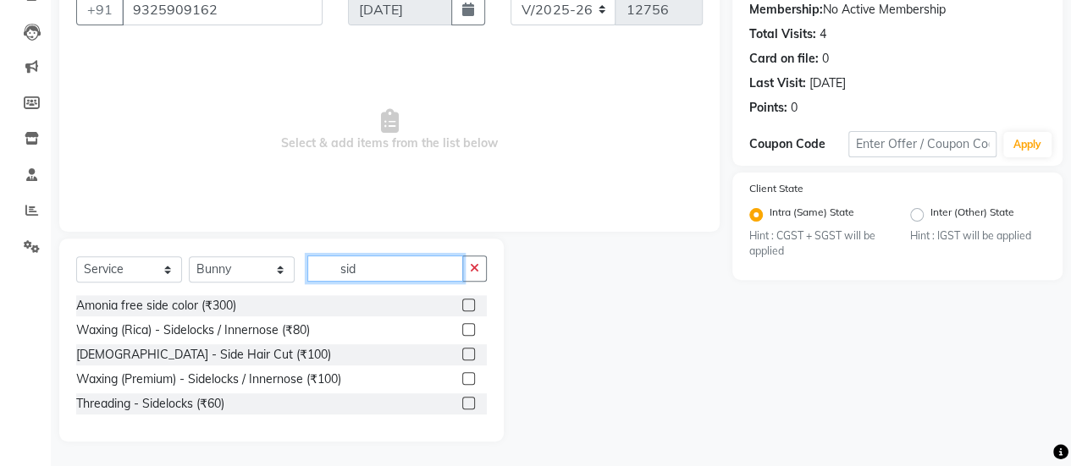
type input "sid"
click at [469, 359] on label at bounding box center [468, 354] width 13 height 13
click at [469, 359] on input "checkbox" at bounding box center [467, 355] width 11 height 11
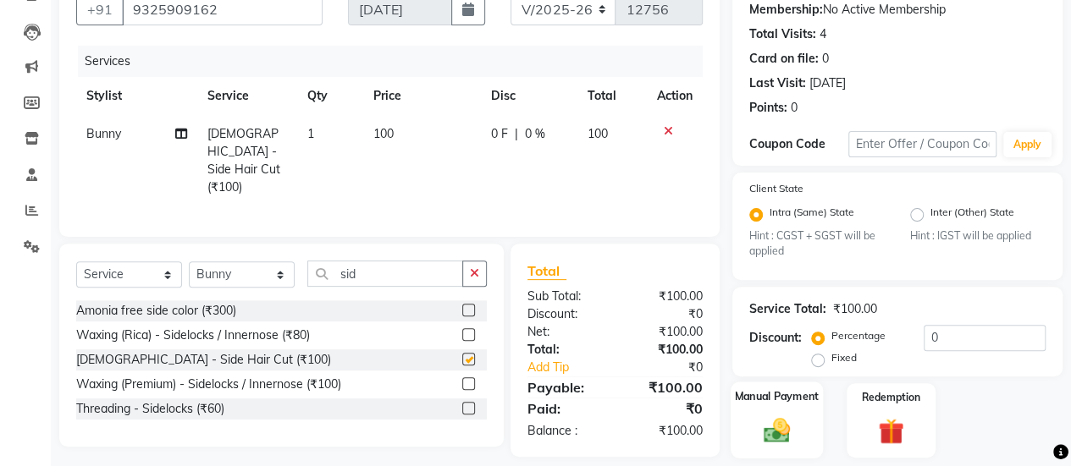
checkbox input "false"
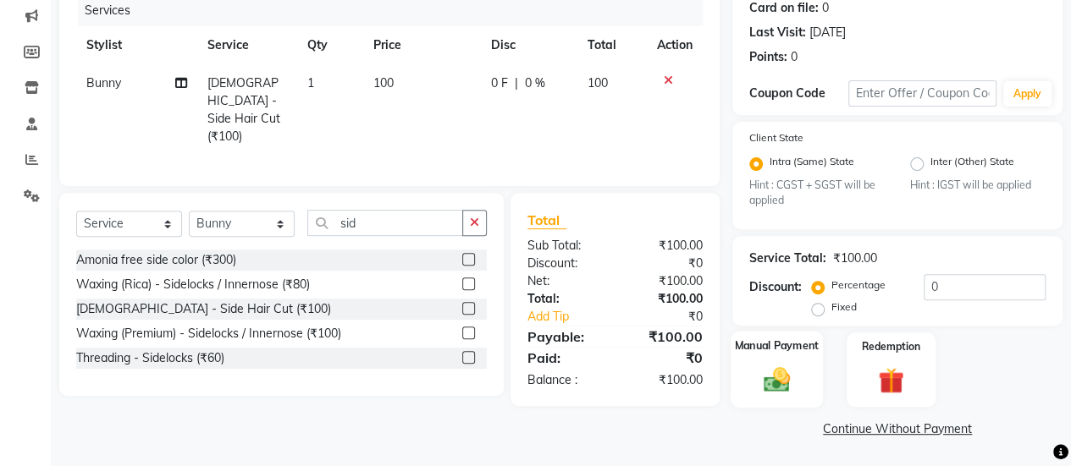
click at [811, 367] on div "Manual Payment" at bounding box center [776, 370] width 92 height 77
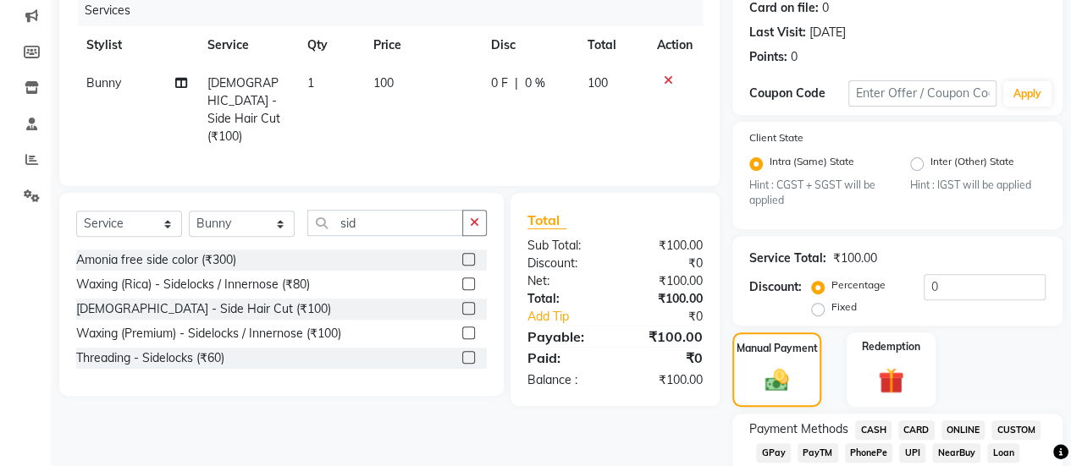
scroll to position [323, 0]
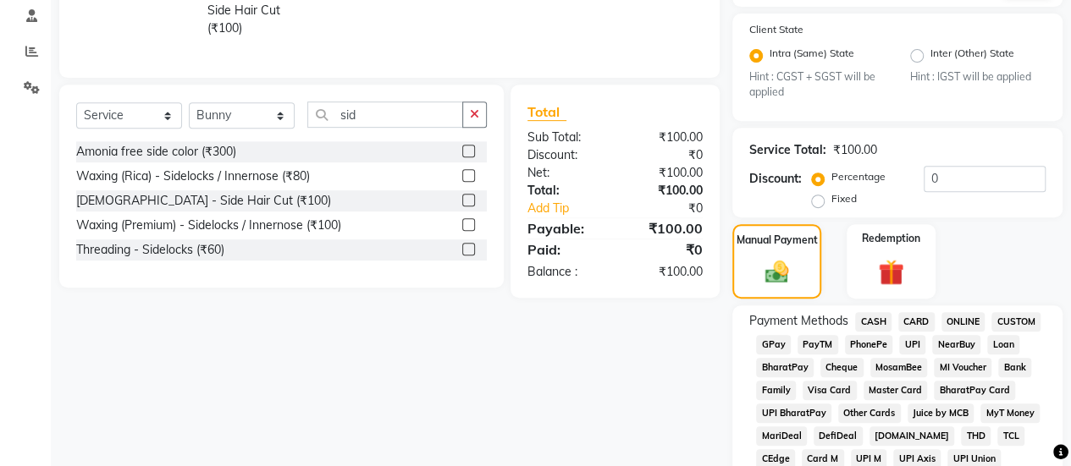
click at [752, 346] on div "GPay" at bounding box center [769, 346] width 41 height 23
click at [767, 348] on span "GPay" at bounding box center [773, 344] width 35 height 19
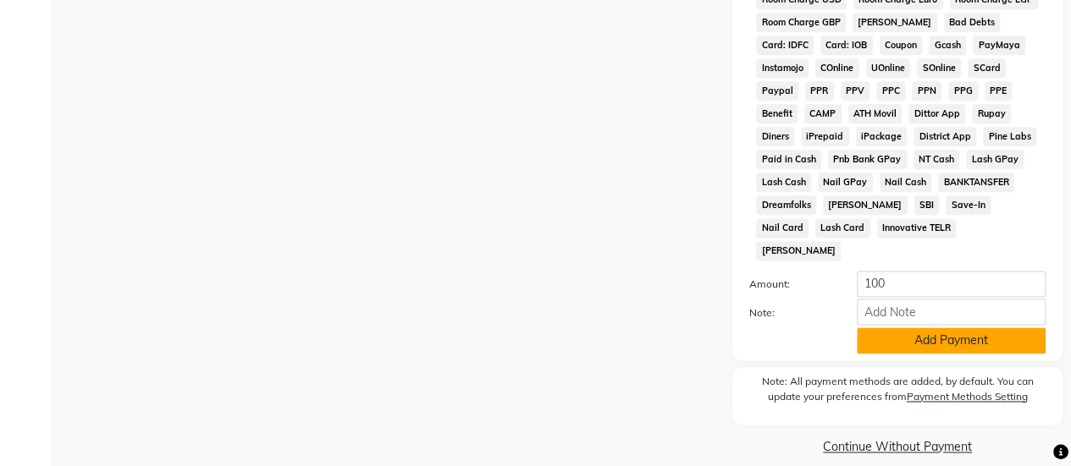
click at [882, 328] on button "Add Payment" at bounding box center [951, 341] width 189 height 26
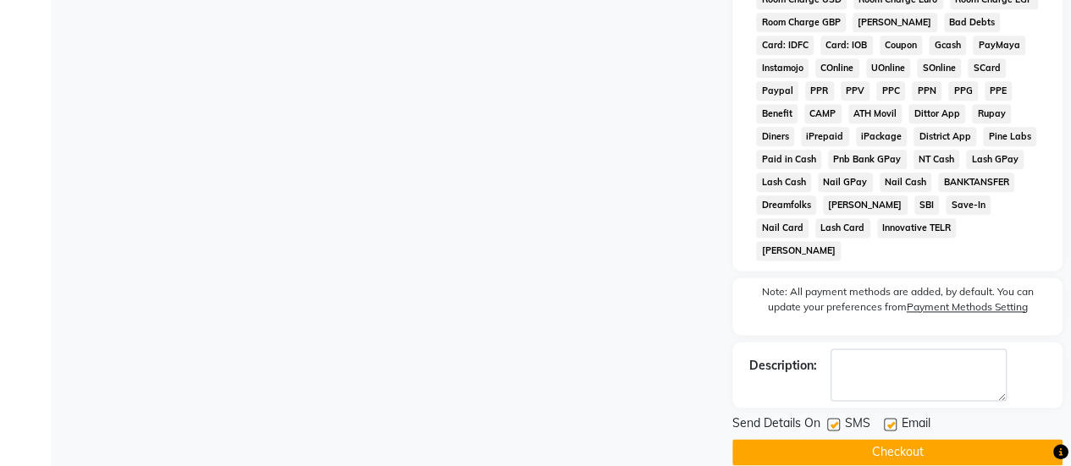
click at [840, 415] on div "SMS" at bounding box center [855, 425] width 57 height 21
click at [836, 418] on label at bounding box center [833, 424] width 13 height 13
click at [836, 420] on input "checkbox" at bounding box center [832, 425] width 11 height 11
checkbox input "false"
click at [836, 439] on button "Checkout" at bounding box center [897, 452] width 330 height 26
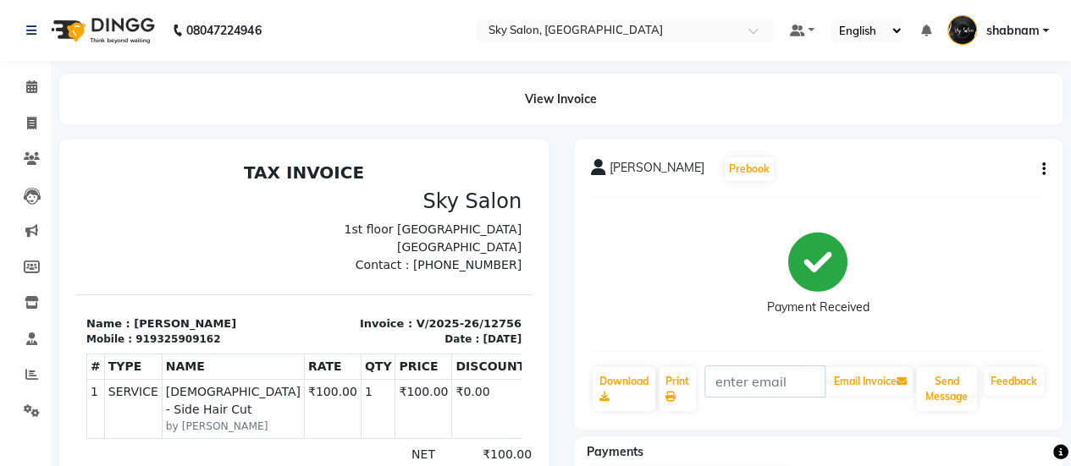
scroll to position [16, 0]
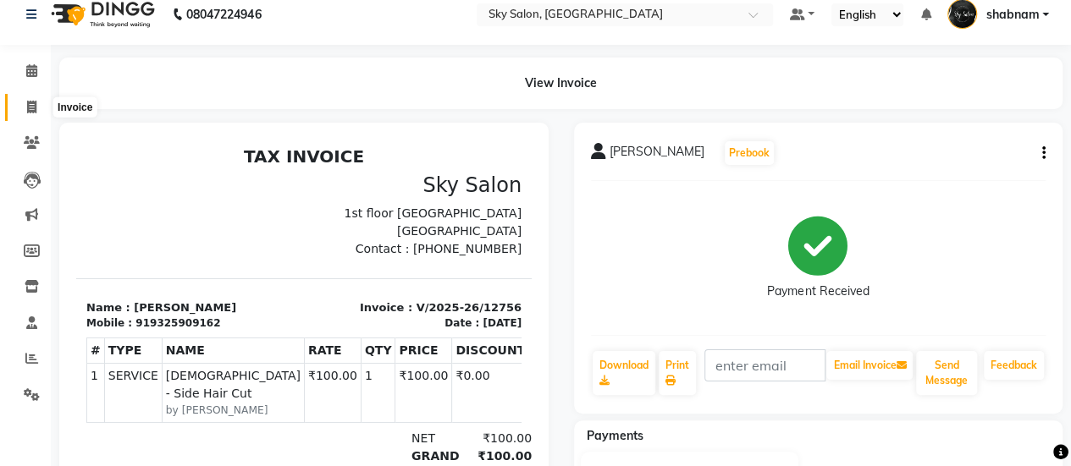
click at [41, 115] on span at bounding box center [32, 107] width 30 height 19
select select "service"
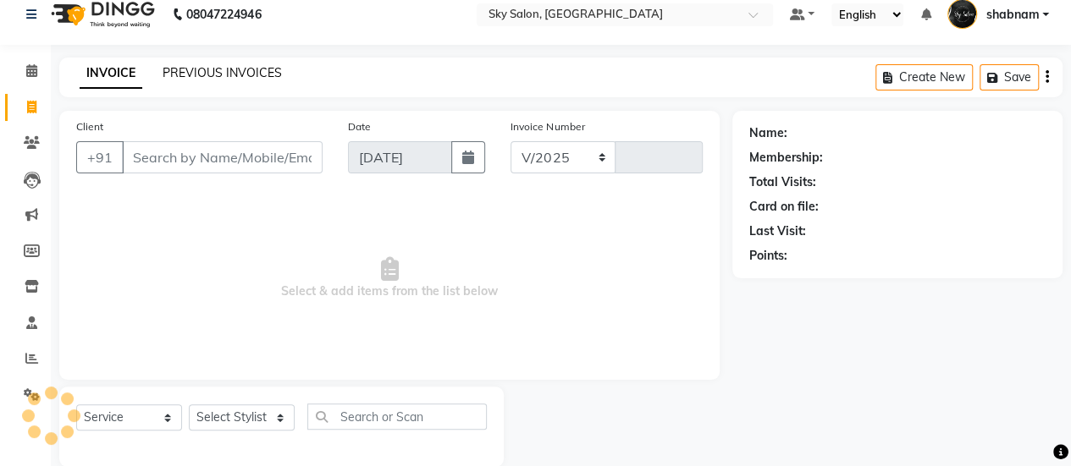
scroll to position [41, 0]
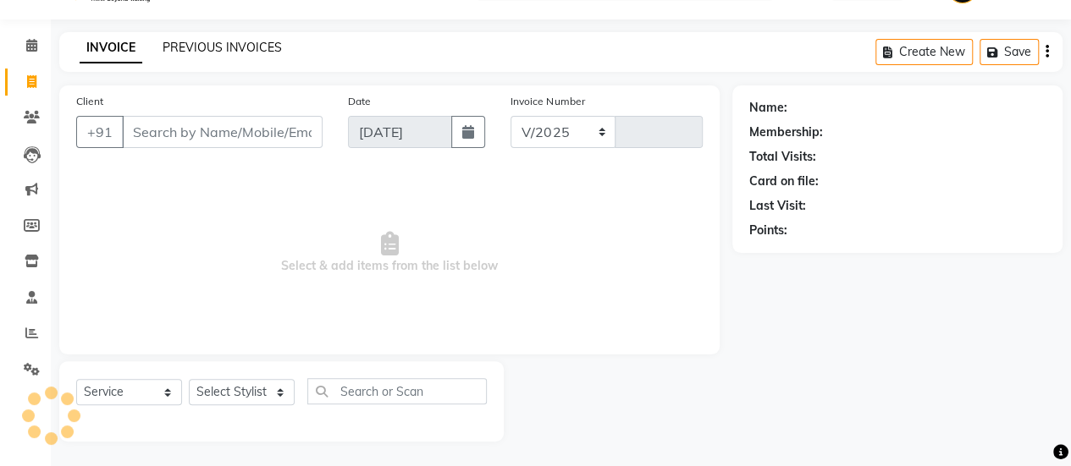
select select "3537"
type input "12757"
click at [225, 46] on div "PREVIOUS INVOICES" at bounding box center [222, 48] width 119 height 18
click at [225, 46] on link "PREVIOUS INVOICES" at bounding box center [222, 47] width 119 height 15
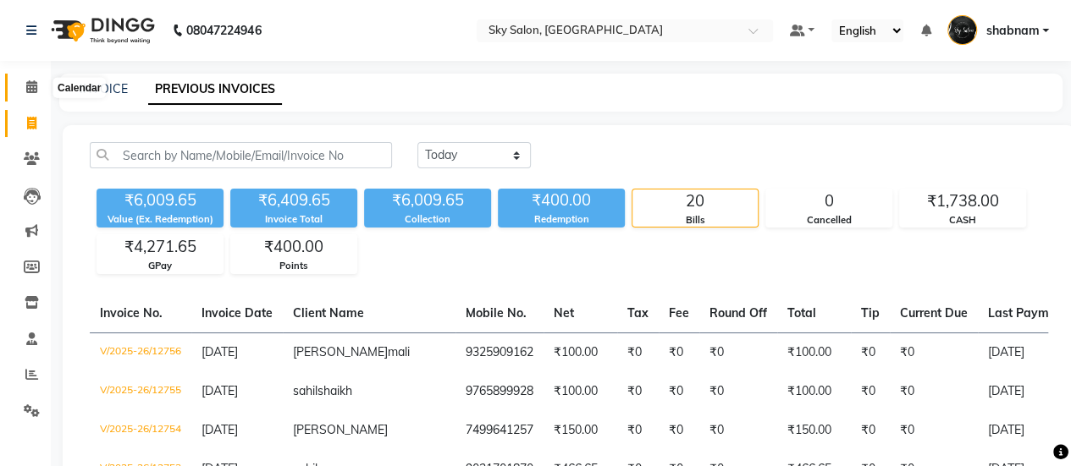
click at [30, 80] on span at bounding box center [32, 87] width 30 height 19
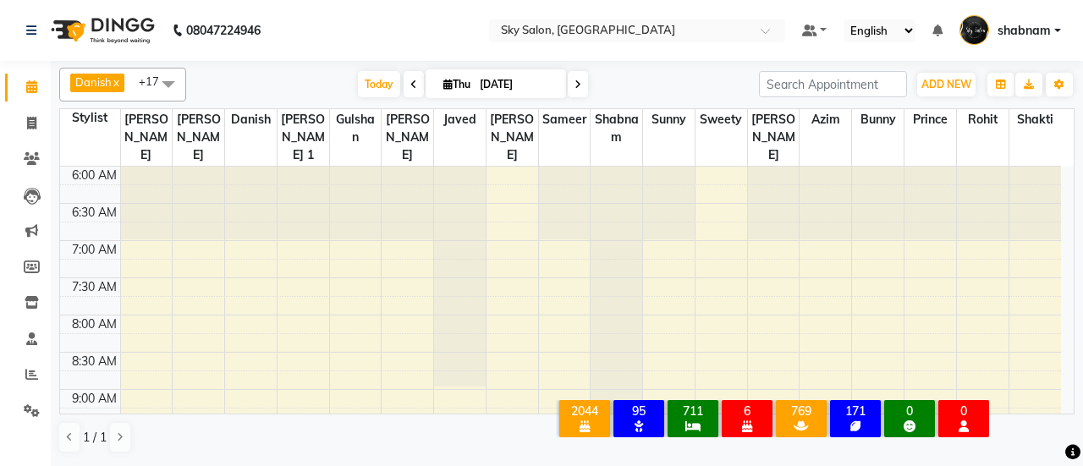
click at [172, 87] on span at bounding box center [169, 84] width 34 height 32
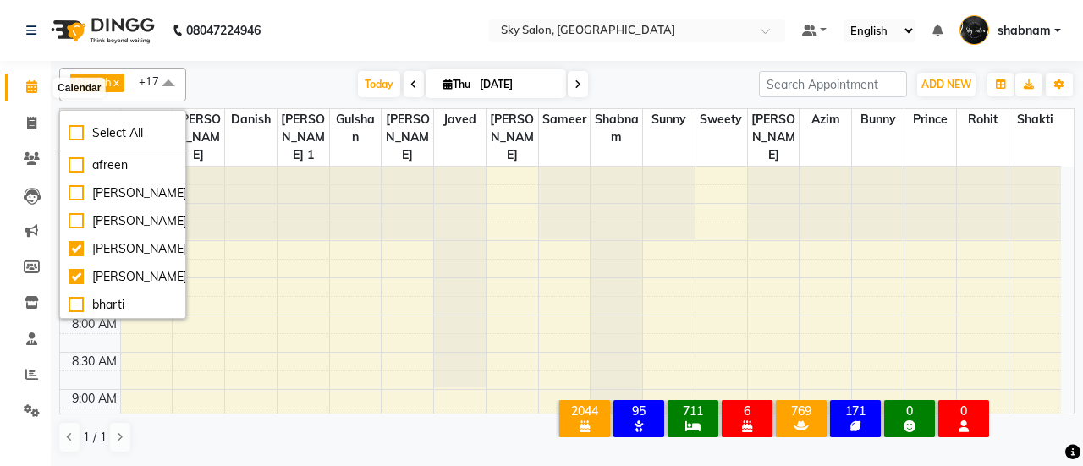
click at [24, 85] on span at bounding box center [32, 87] width 30 height 19
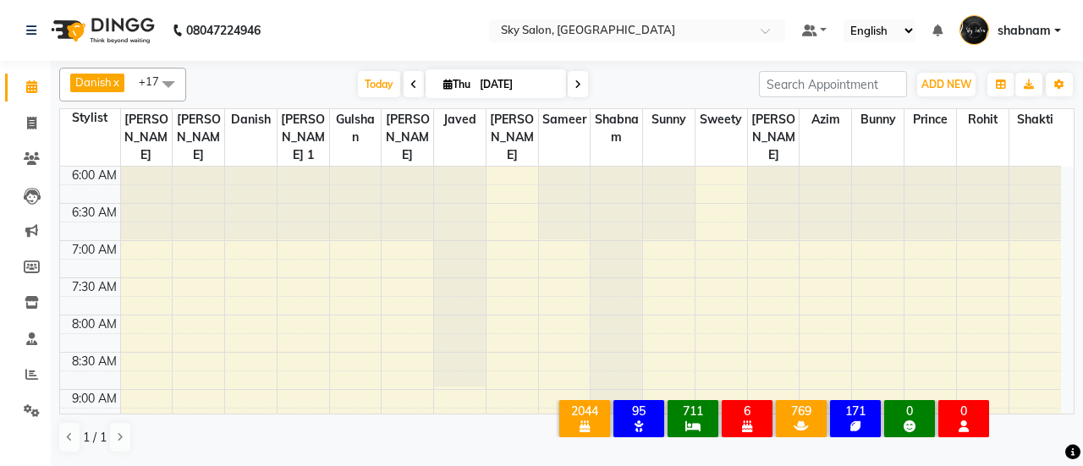
click at [163, 78] on span at bounding box center [169, 84] width 34 height 32
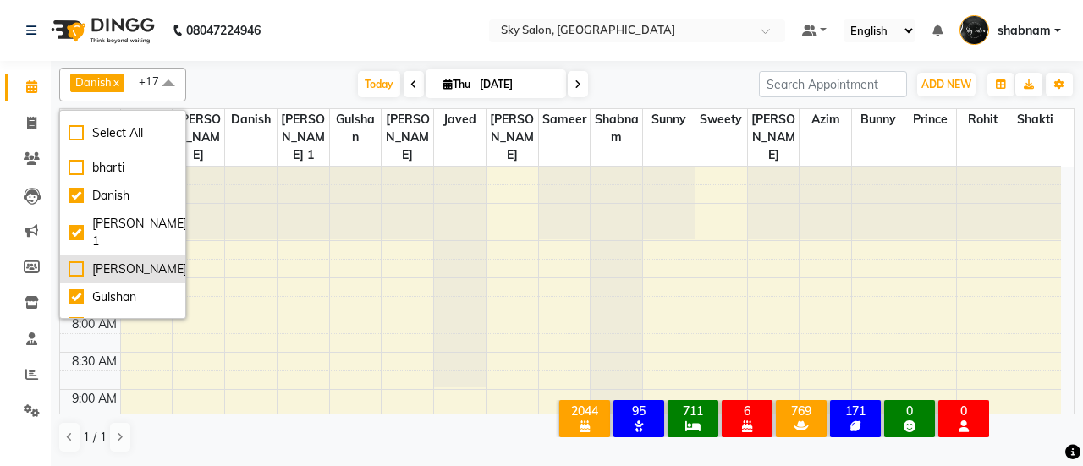
scroll to position [127, 0]
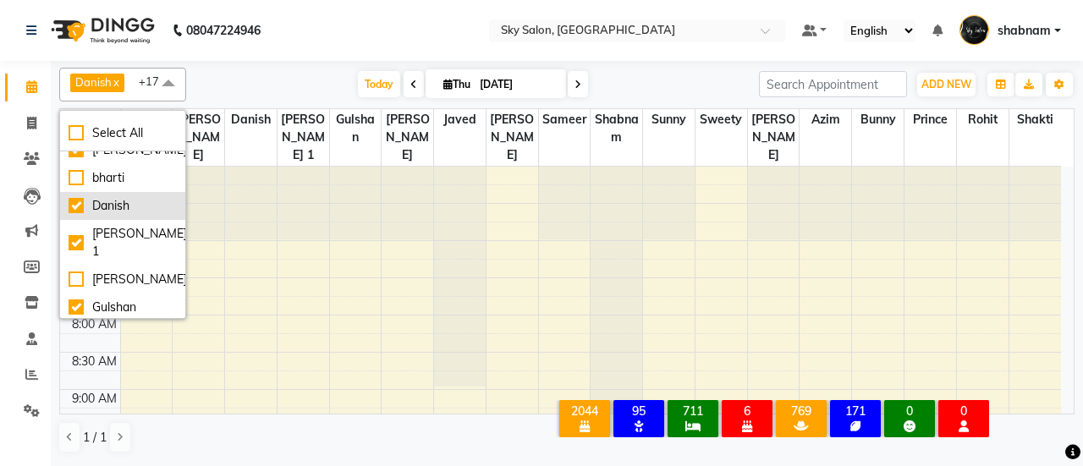
click at [116, 216] on li "Danish" at bounding box center [122, 206] width 125 height 28
checkbox input "false"
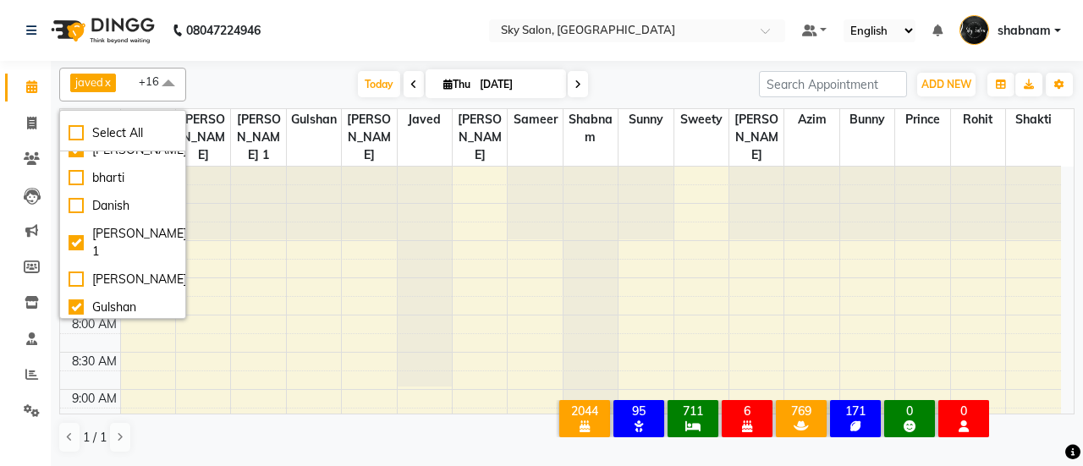
click at [252, 64] on div "javed x [PERSON_NAME] x [PERSON_NAME] x sunny x [PERSON_NAME] x [PERSON_NAME] x…" at bounding box center [567, 260] width 1016 height 399
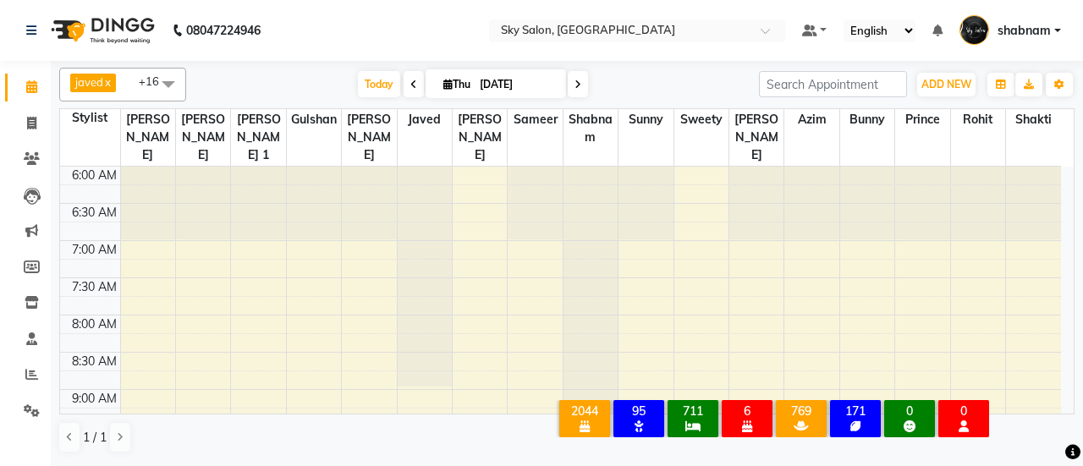
drag, startPoint x: 198, startPoint y: 74, endPoint x: 156, endPoint y: 84, distance: 43.5
click at [156, 84] on div "javed x [PERSON_NAME] x [PERSON_NAME] x sunny x [PERSON_NAME] x [PERSON_NAME] x…" at bounding box center [567, 85] width 1016 height 34
click at [156, 84] on span at bounding box center [169, 84] width 34 height 32
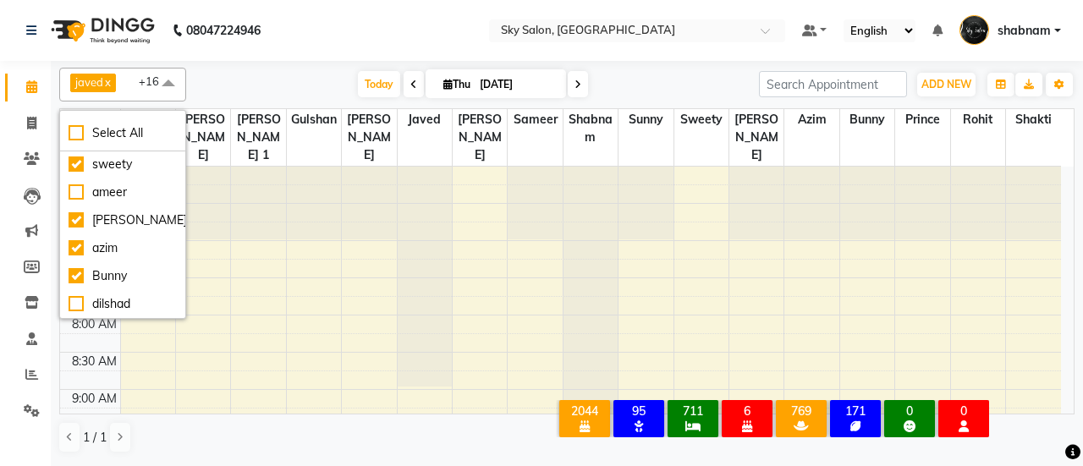
scroll to position [548, 0]
click at [128, 212] on div "[PERSON_NAME]" at bounding box center [123, 221] width 108 height 18
checkbox input "false"
